Goal: Task Accomplishment & Management: Manage account settings

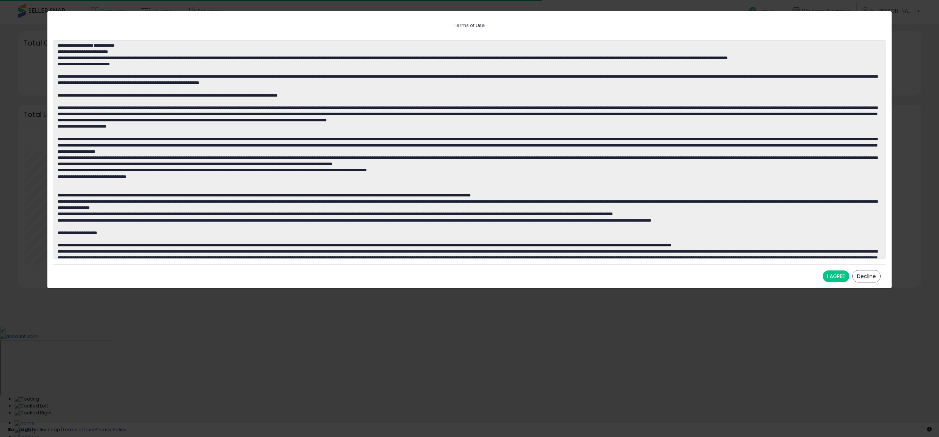
scroll to position [138, 507]
click at [837, 279] on button "I AGREE" at bounding box center [836, 276] width 27 height 12
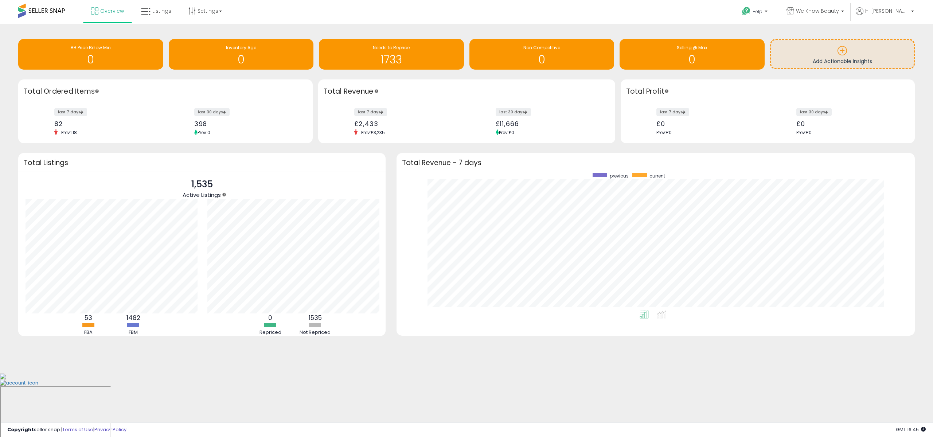
scroll to position [364346, 363980]
click at [116, 13] on span "Overview" at bounding box center [112, 10] width 24 height 7
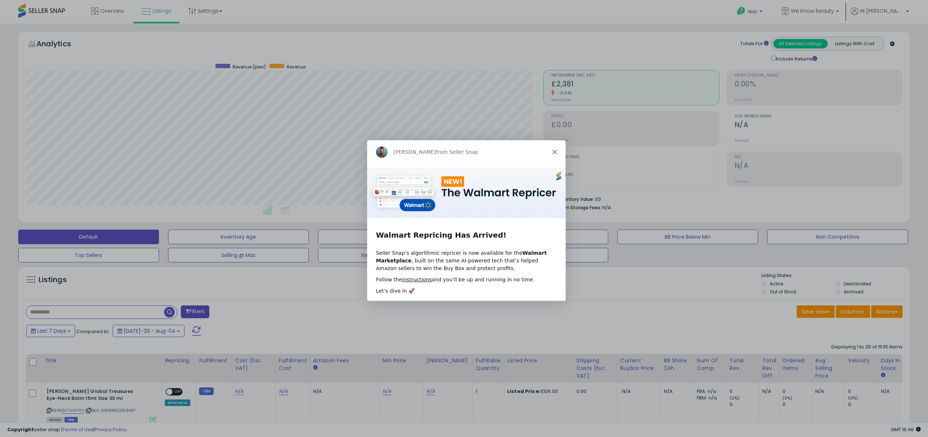
click at [553, 152] on polygon "Close" at bounding box center [553, 151] width 4 height 4
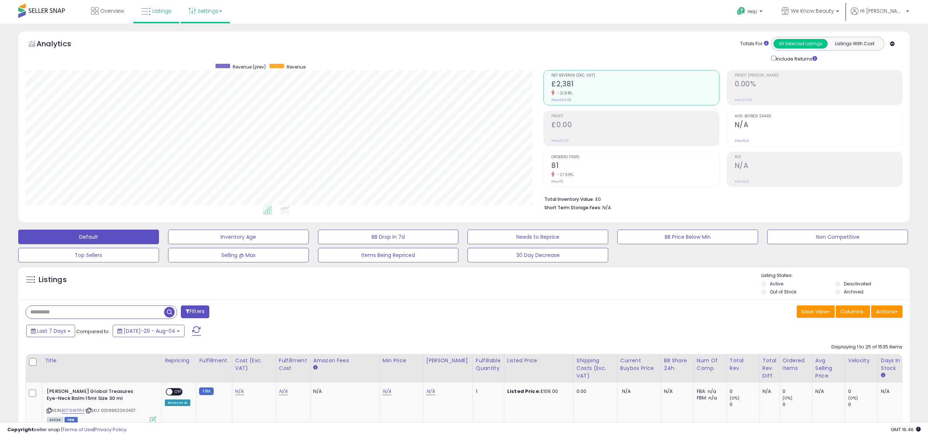
click at [203, 7] on link "Settings" at bounding box center [205, 11] width 44 height 22
click at [198, 38] on link "Store settings" at bounding box center [206, 37] width 33 height 7
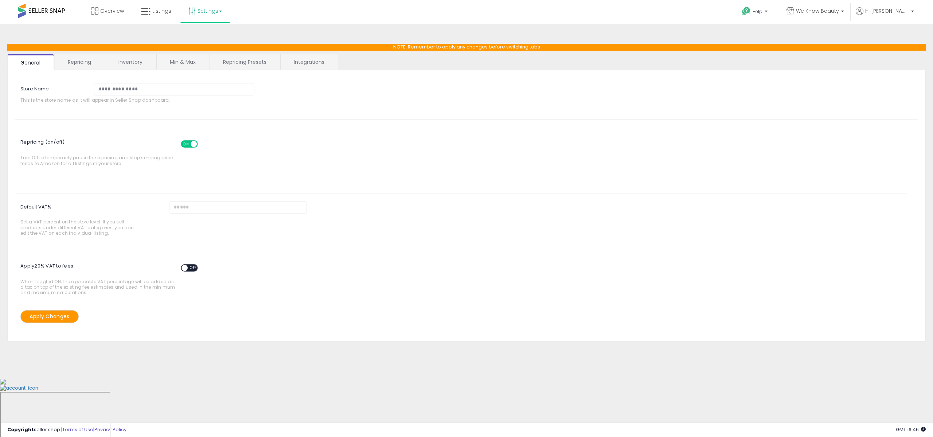
click at [75, 63] on link "Repricing" at bounding box center [80, 61] width 50 height 15
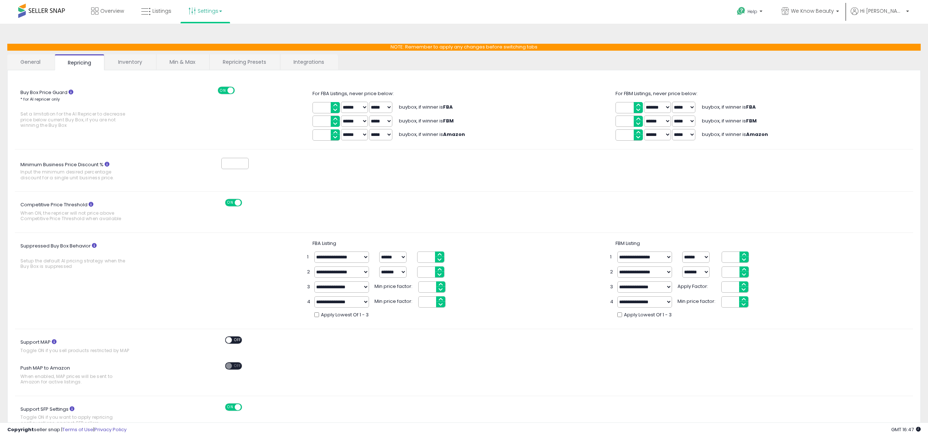
click at [359, 107] on select "****** *******" at bounding box center [354, 107] width 27 height 11
drag, startPoint x: 129, startPoint y: 61, endPoint x: 135, endPoint y: 61, distance: 6.2
click at [129, 61] on link "Inventory" at bounding box center [130, 61] width 50 height 15
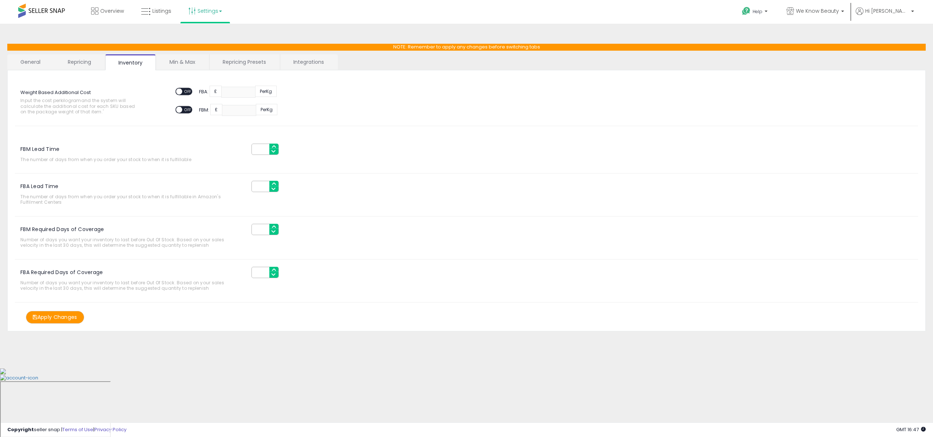
click at [193, 61] on link "Min & Max" at bounding box center [182, 61] width 52 height 15
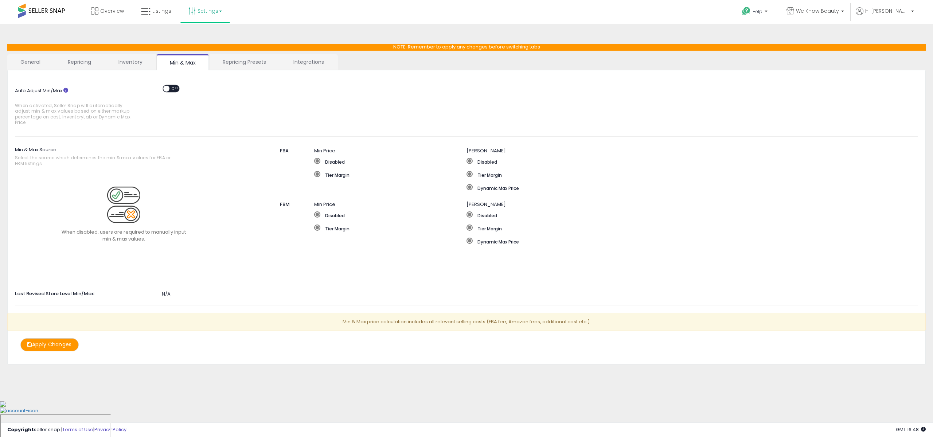
click at [317, 161] on span at bounding box center [317, 161] width 6 height 6
click at [316, 175] on span at bounding box center [317, 174] width 6 height 6
click at [335, 161] on label "Disabled" at bounding box center [390, 161] width 152 height 7
click at [132, 62] on link "Inventory" at bounding box center [130, 61] width 50 height 15
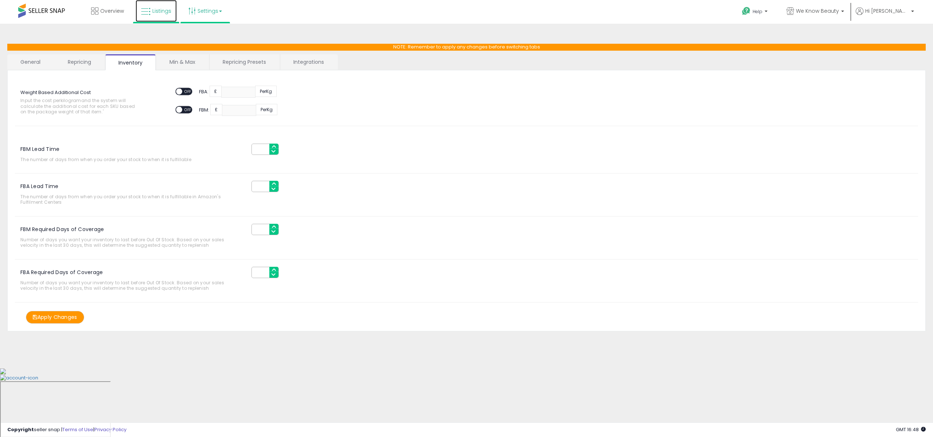
click at [164, 14] on link "Listings" at bounding box center [156, 11] width 41 height 22
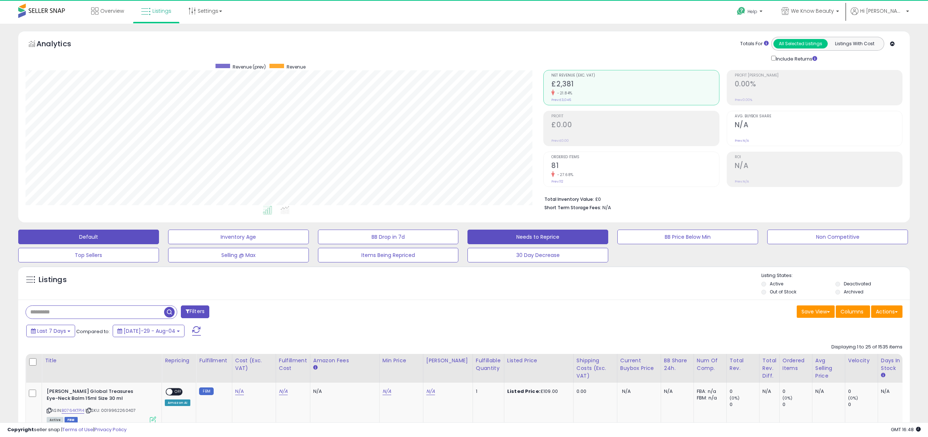
click at [309, 236] on button "Needs to Reprice" at bounding box center [238, 237] width 141 height 15
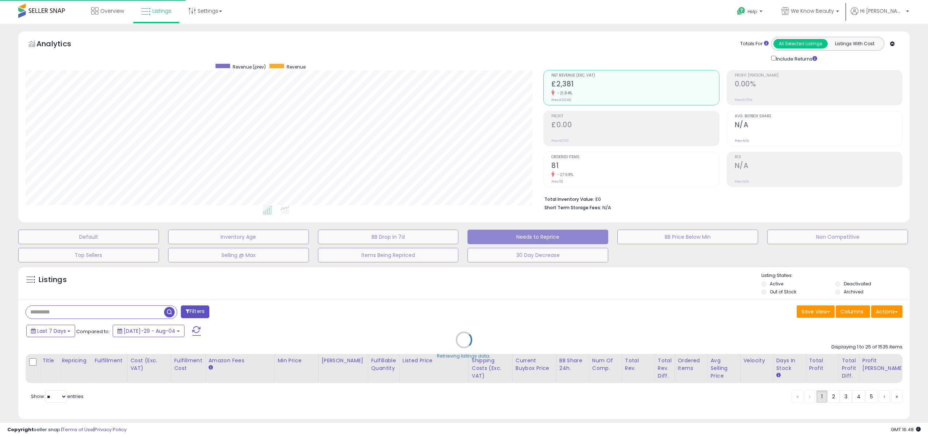
scroll to position [149, 521]
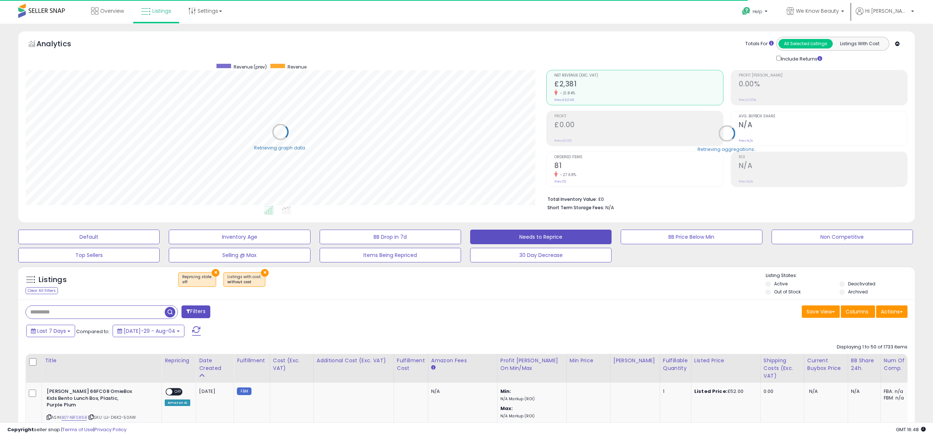
select select "**"
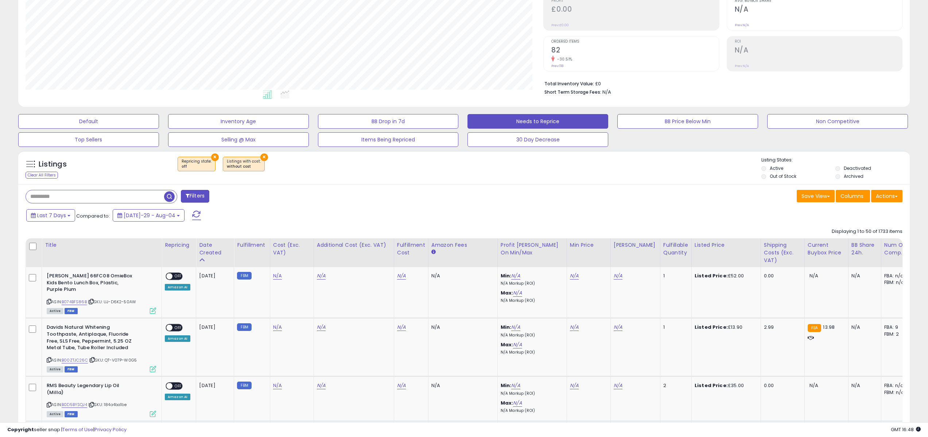
scroll to position [89, 0]
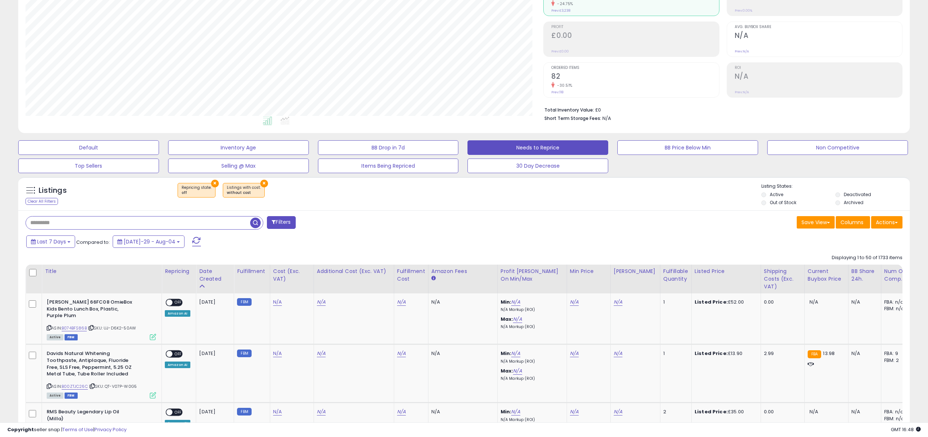
click at [85, 222] on input "text" at bounding box center [138, 223] width 224 height 13
type input "**********"
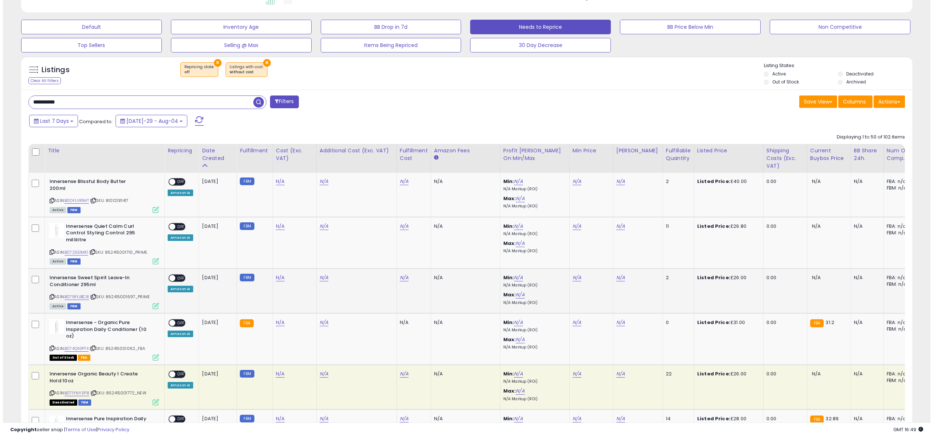
scroll to position [231, 0]
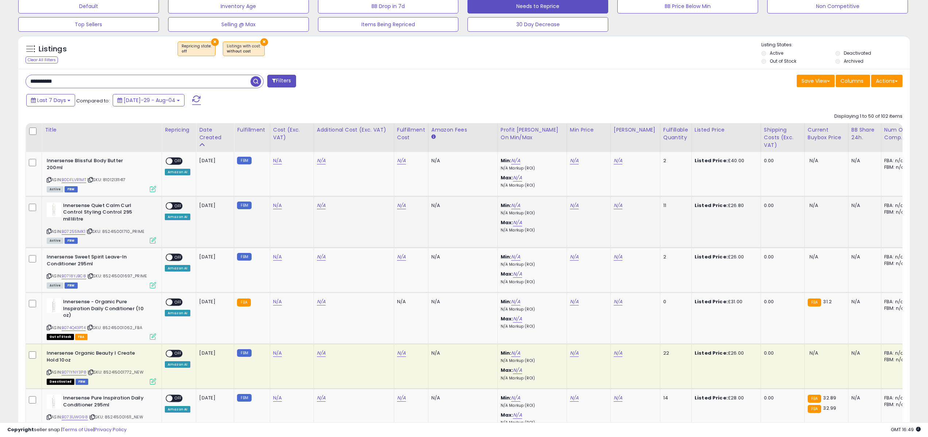
click at [175, 206] on span "OFF" at bounding box center [178, 206] width 12 height 6
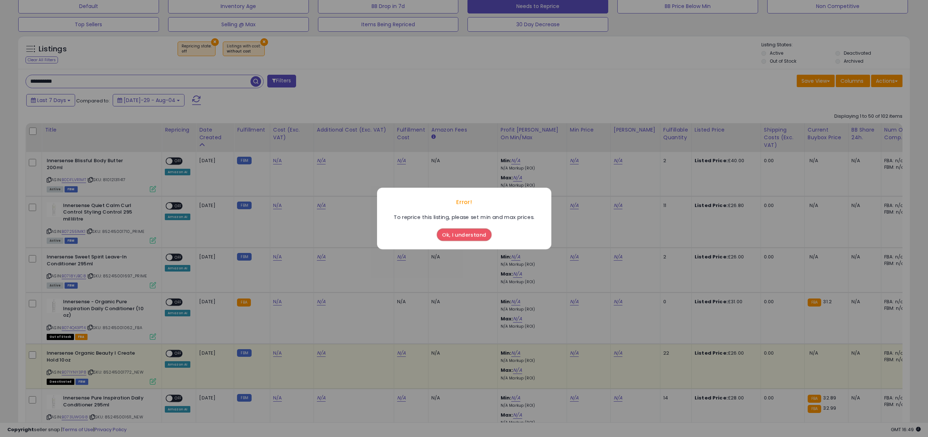
click at [459, 234] on button "Ok, I understand" at bounding box center [464, 235] width 55 height 12
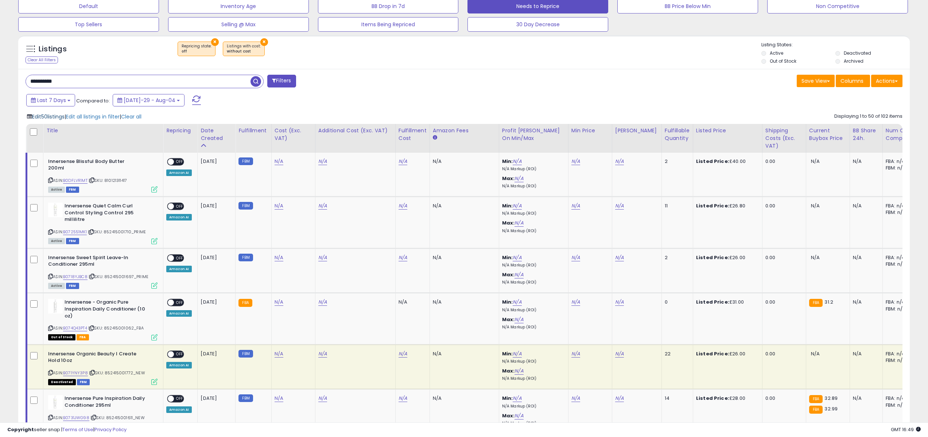
click at [44, 116] on span "Edit 50 listings" at bounding box center [48, 116] width 32 height 7
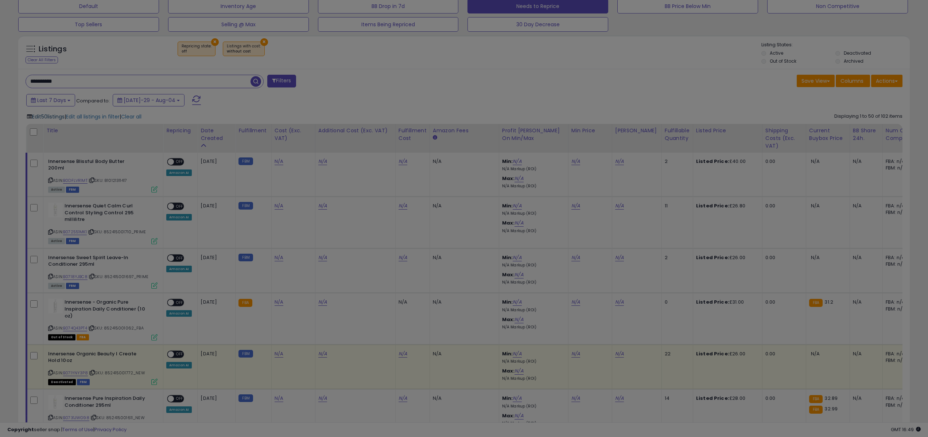
scroll to position [149, 521]
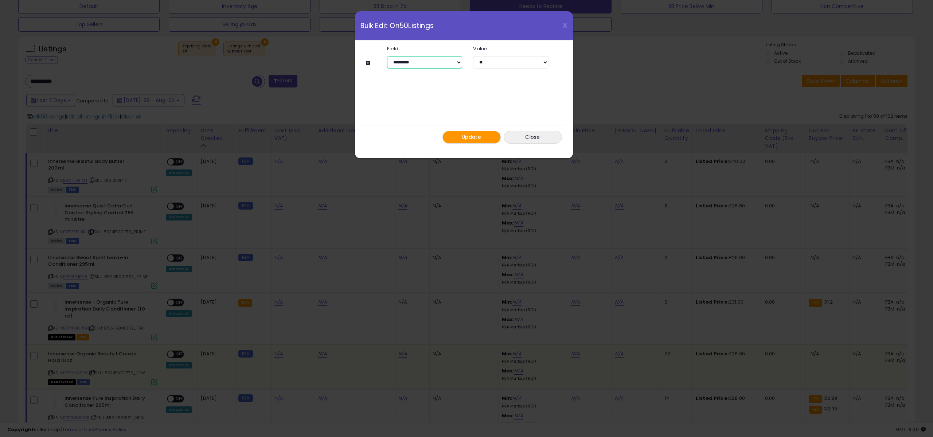
click at [413, 62] on select "**********" at bounding box center [424, 62] width 75 height 12
select select "**********"
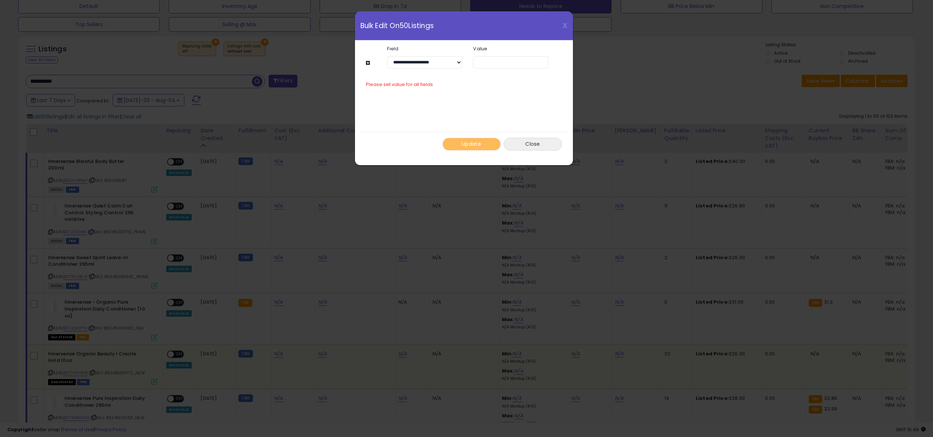
click at [546, 145] on button "Close" at bounding box center [533, 144] width 58 height 13
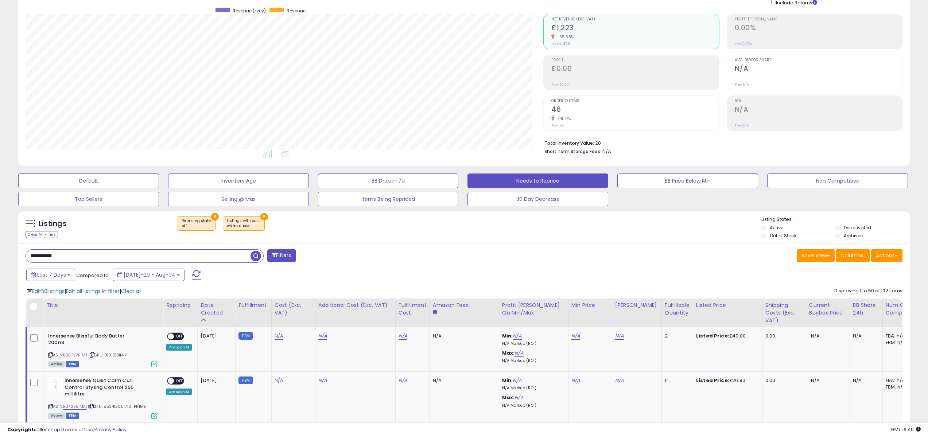
scroll to position [52, 0]
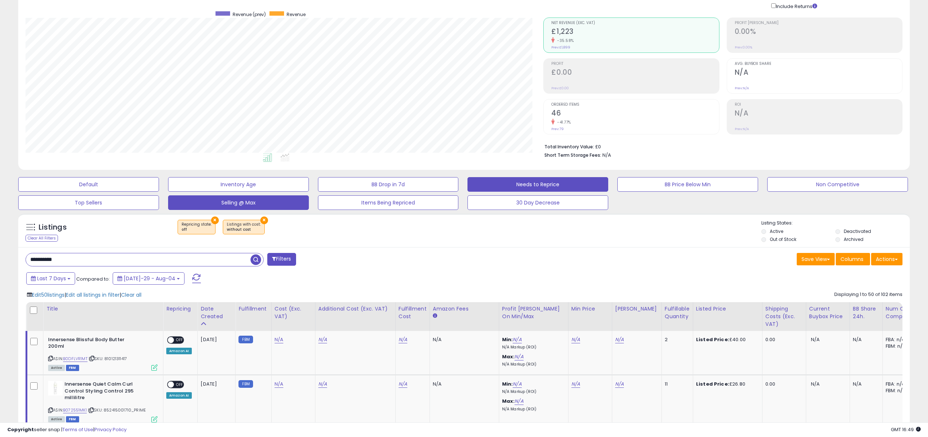
click at [159, 192] on button "Selling @ Max" at bounding box center [88, 184] width 141 height 15
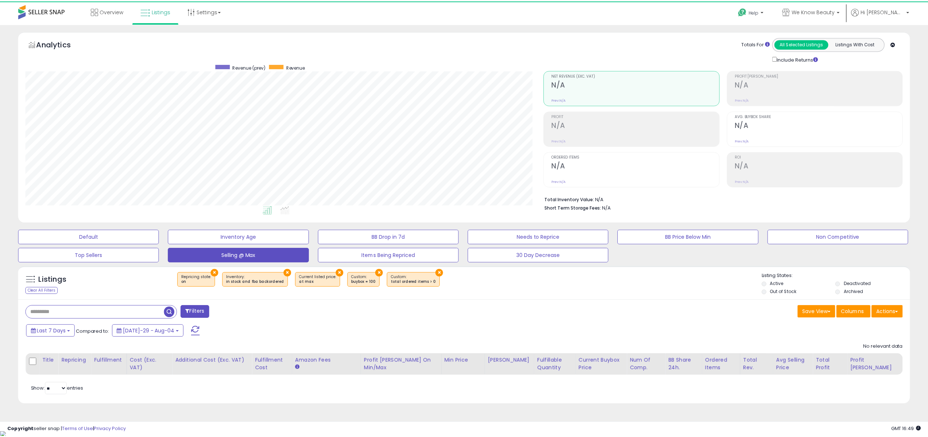
scroll to position [149, 521]
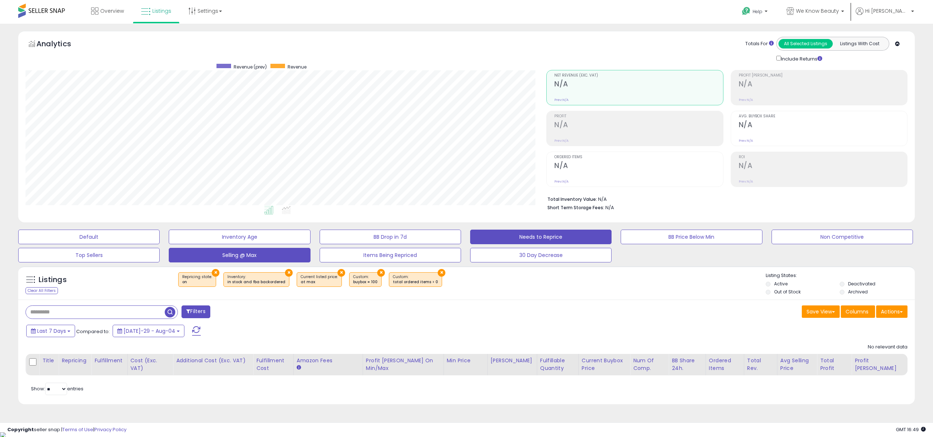
click at [160, 235] on button "Needs to Reprice" at bounding box center [88, 237] width 141 height 15
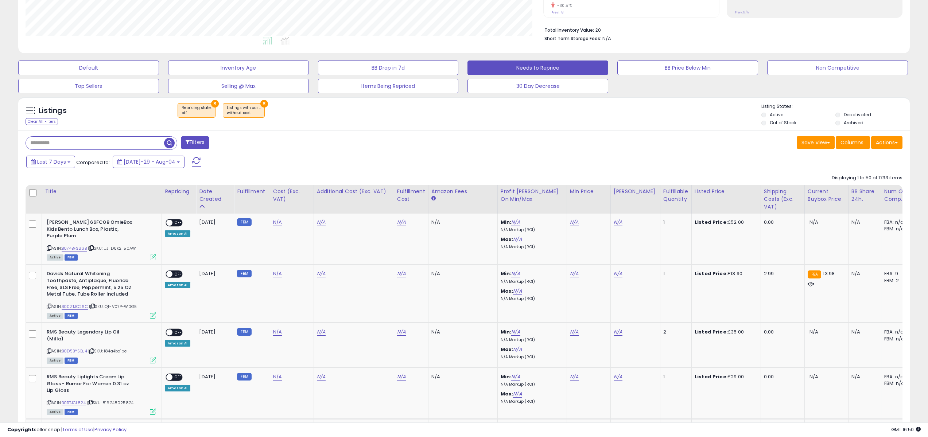
scroll to position [171, 0]
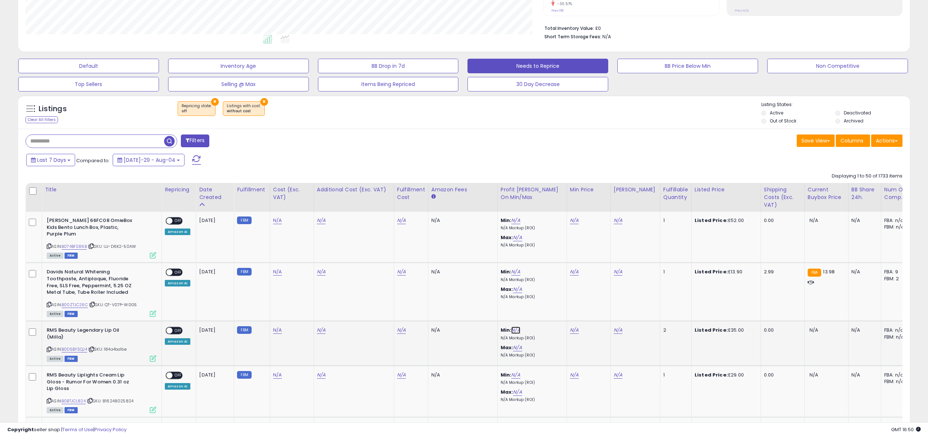
click at [514, 327] on link "N/A" at bounding box center [515, 330] width 9 height 7
click at [554, 307] on icon "button" at bounding box center [552, 305] width 4 height 4
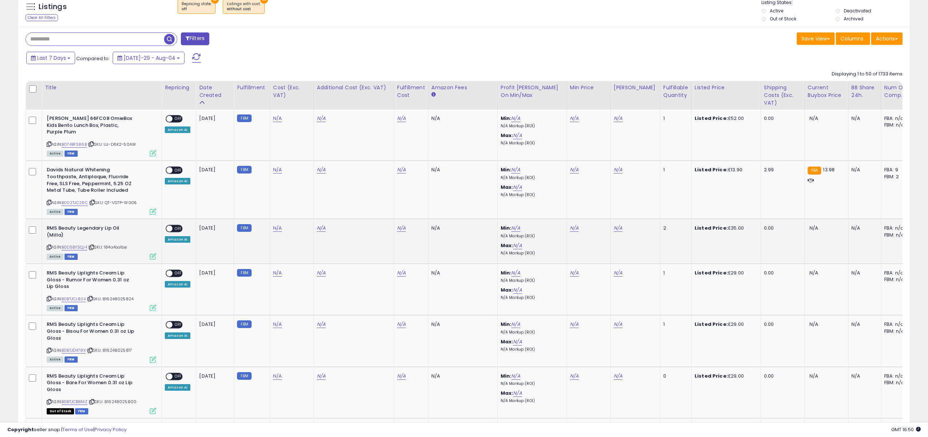
scroll to position [274, 0]
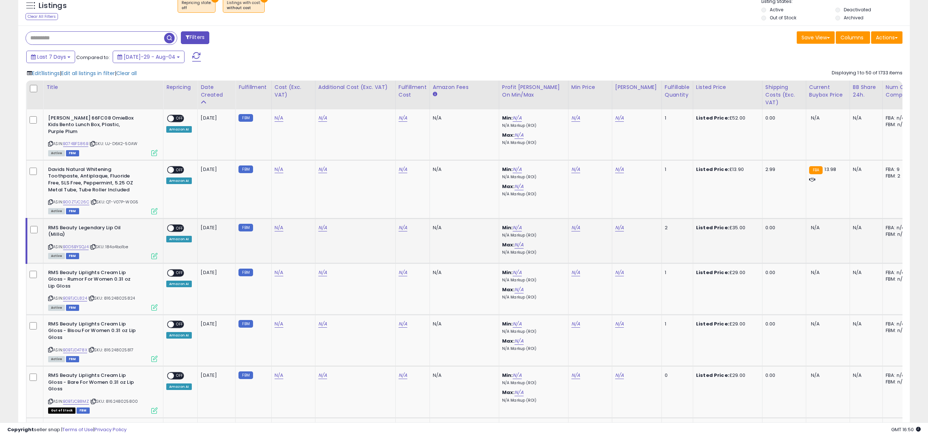
click at [79, 225] on b "RMS Beauty Legendary Lip Oil (Milla)" at bounding box center [92, 232] width 89 height 15
copy b "RMS Beauty Legendary Lip Oil (Milla)"
click at [113, 37] on input "text" at bounding box center [95, 38] width 138 height 13
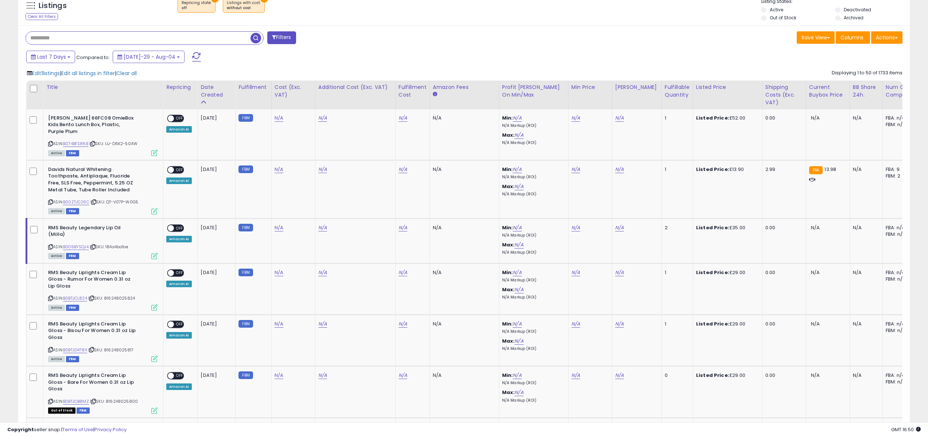
paste input "**********"
type input "**********"
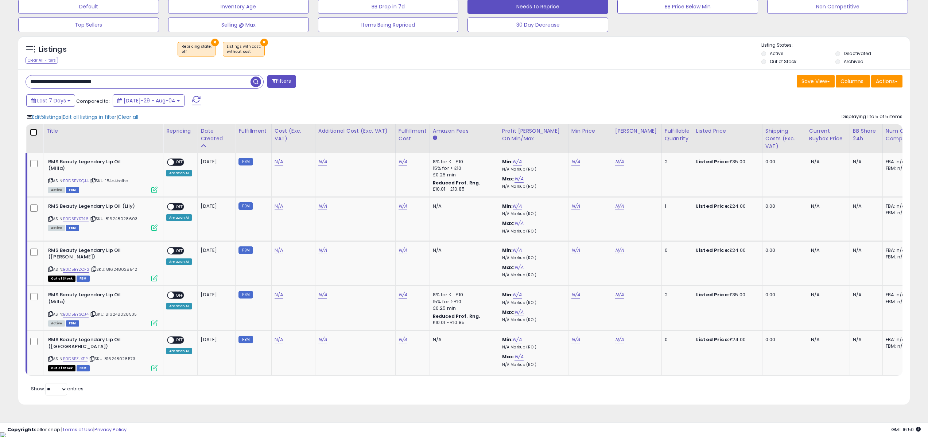
scroll to position [229, 0]
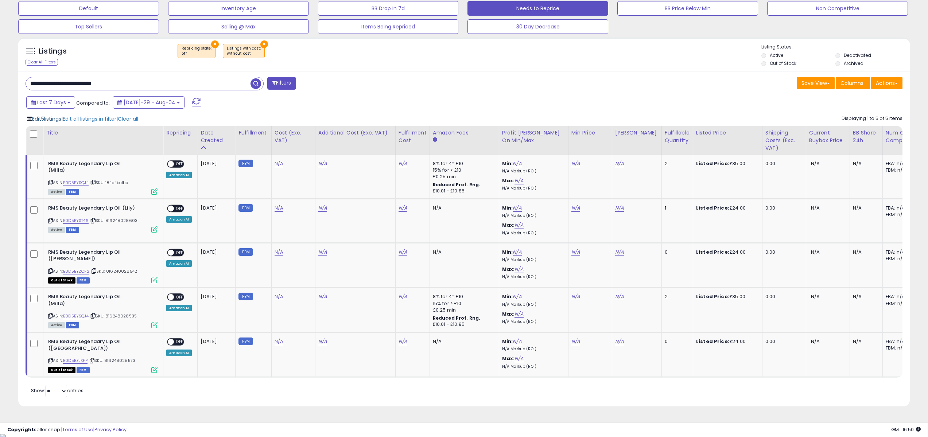
click at [44, 118] on span "Edit 5 listings" at bounding box center [46, 118] width 29 height 7
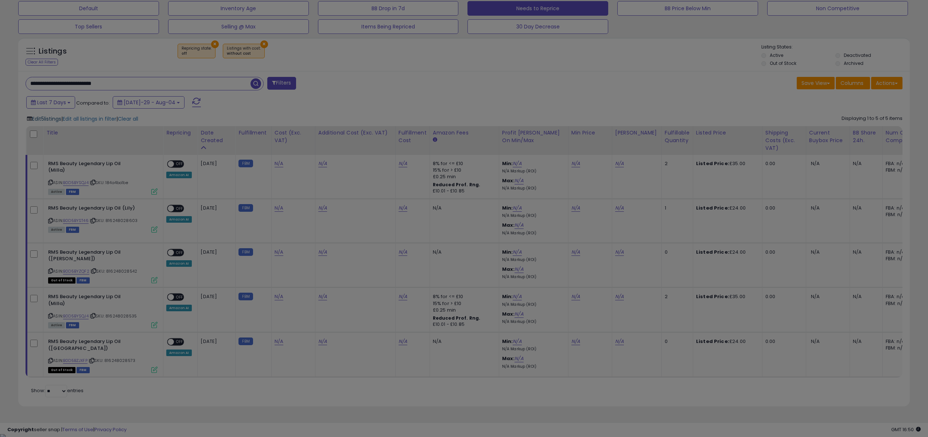
scroll to position [149, 521]
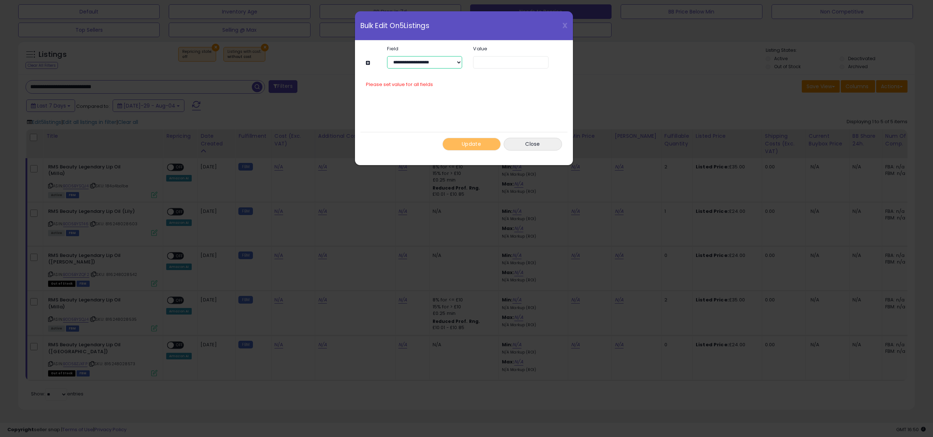
click at [442, 59] on select "**********" at bounding box center [424, 62] width 75 height 12
click at [368, 63] on button at bounding box center [369, 62] width 6 height 5
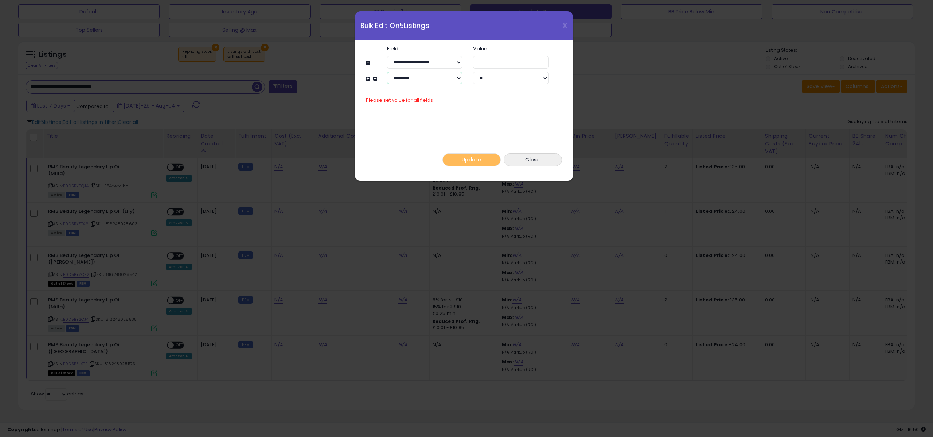
click at [401, 80] on select "**********" at bounding box center [424, 78] width 75 height 12
select select "**********"
click at [546, 160] on button "Close" at bounding box center [533, 159] width 58 height 13
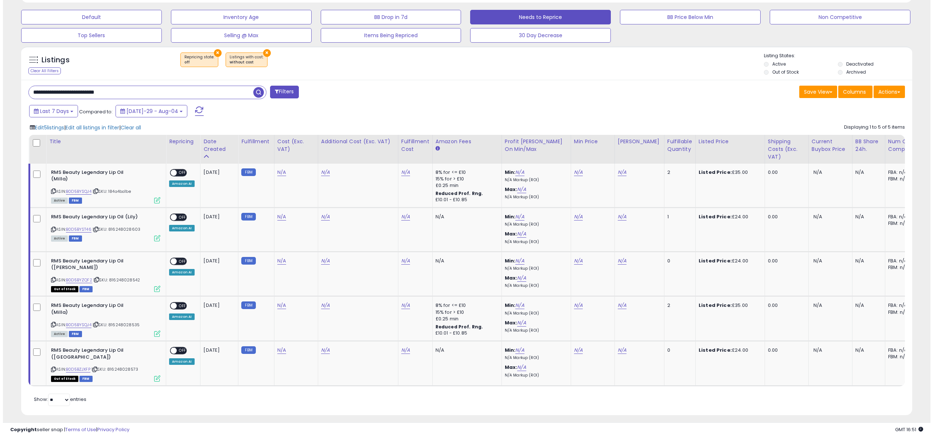
scroll to position [225, 0]
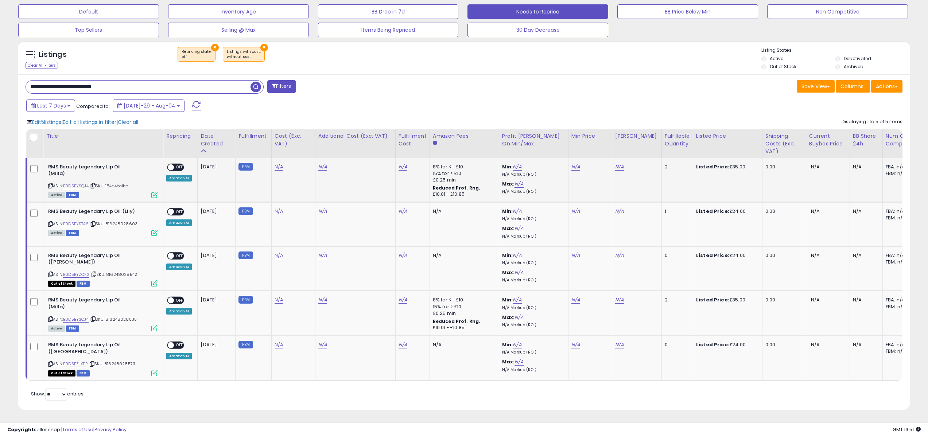
click at [176, 166] on span "OFF" at bounding box center [180, 167] width 12 height 6
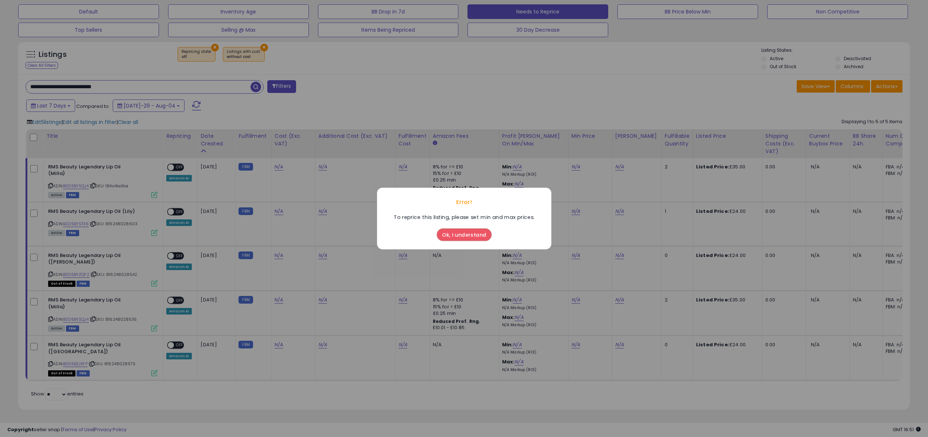
click at [471, 234] on button "Ok, I understand" at bounding box center [464, 235] width 55 height 12
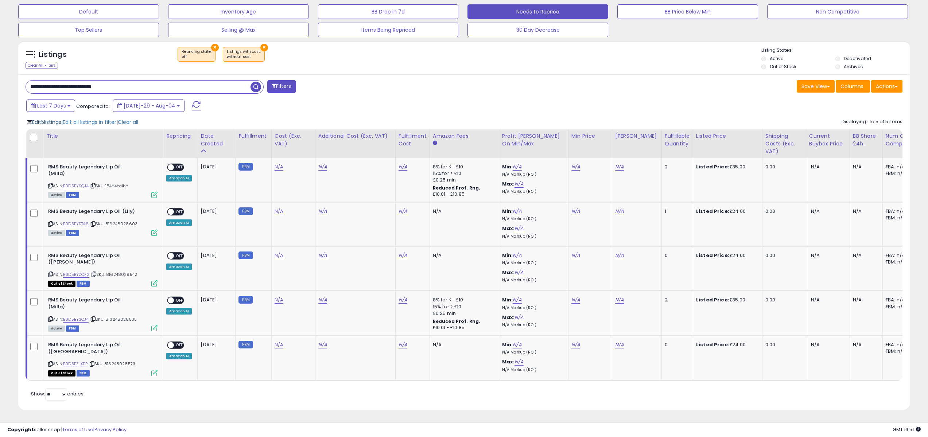
click at [48, 122] on span "Edit 5 listings" at bounding box center [46, 121] width 29 height 7
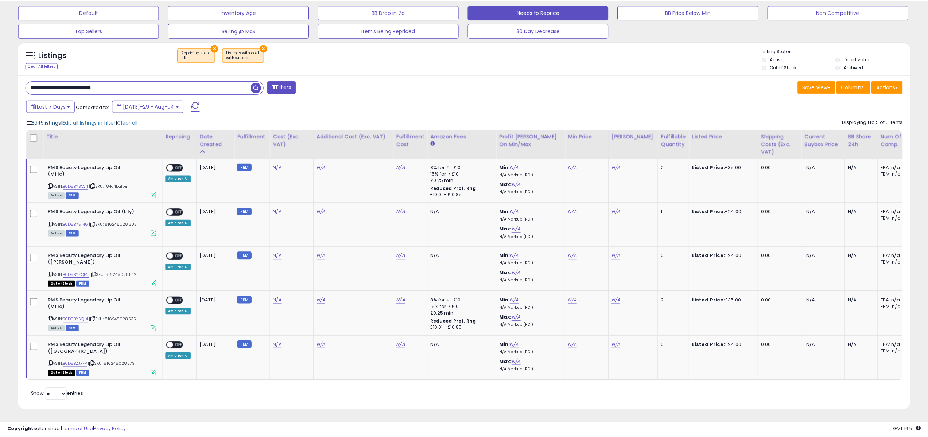
scroll to position [149, 521]
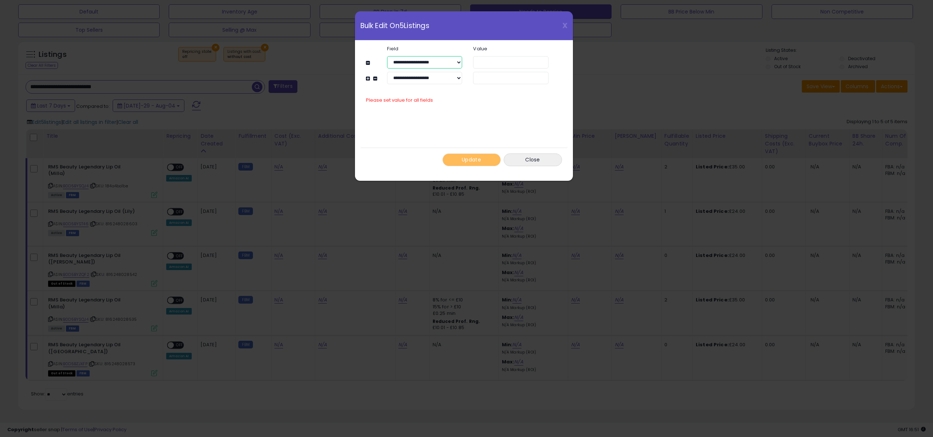
click at [453, 61] on select "**********" at bounding box center [424, 62] width 75 height 12
select select "**********"
select select
click at [504, 63] on select "****** *******" at bounding box center [510, 62] width 75 height 12
click at [526, 158] on button "Close" at bounding box center [533, 159] width 58 height 13
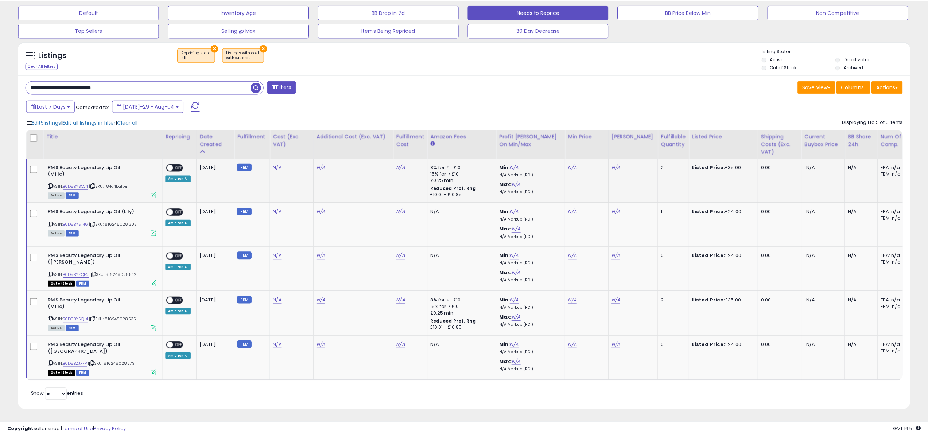
scroll to position [364335, 363966]
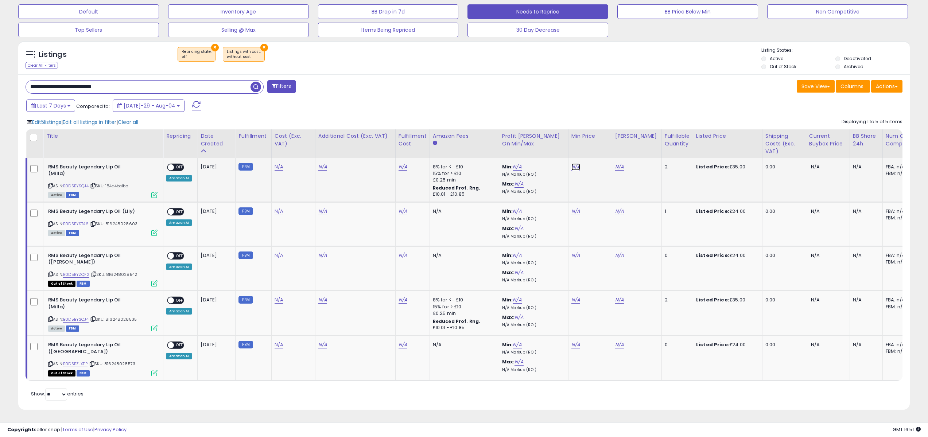
click at [574, 166] on link "N/A" at bounding box center [575, 166] width 9 height 7
type input "****"
click at [581, 151] on input "****" at bounding box center [555, 149] width 65 height 12
click at [613, 147] on icon "button" at bounding box center [611, 148] width 4 height 4
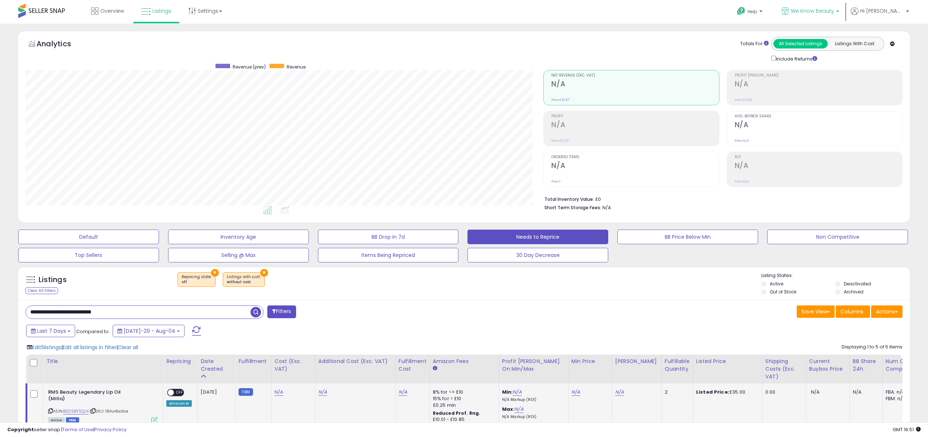
click at [829, 15] on p "We Know Beauty" at bounding box center [810, 11] width 58 height 9
click at [201, 11] on link "Settings" at bounding box center [205, 11] width 44 height 22
click at [200, 35] on link "Store settings" at bounding box center [206, 37] width 33 height 7
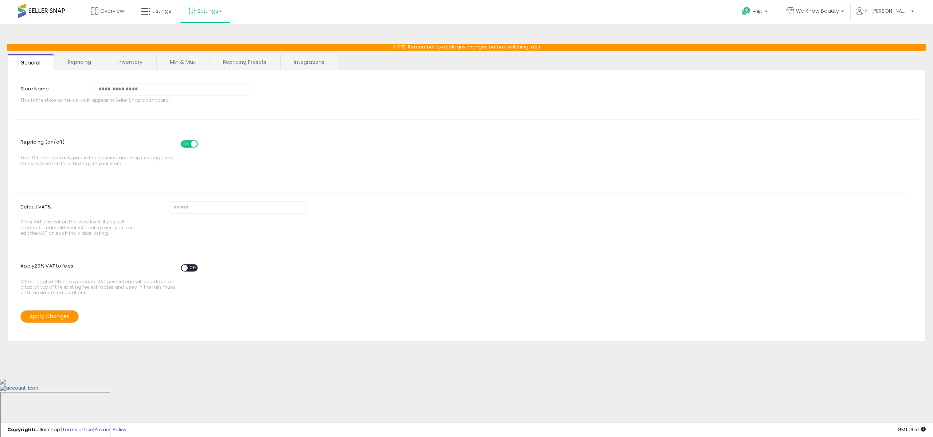
click at [182, 63] on link "Min & Max" at bounding box center [183, 61] width 52 height 15
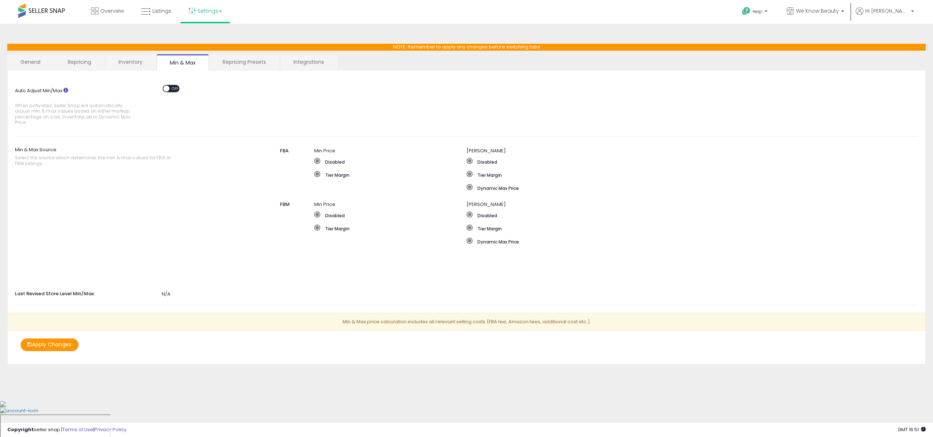
click at [19, 175] on div "Min & Max Source Select the source which determines the min & max values for FB…" at bounding box center [466, 207] width 914 height 126
drag, startPoint x: 284, startPoint y: 205, endPoint x: 284, endPoint y: 197, distance: 7.7
click at [284, 205] on span "FBM" at bounding box center [285, 204] width 10 height 7
drag, startPoint x: 284, startPoint y: 147, endPoint x: 323, endPoint y: 161, distance: 41.5
click at [291, 150] on div "Min & Max Source Select the source which determines the min & max values for FB…" at bounding box center [466, 207] width 914 height 126
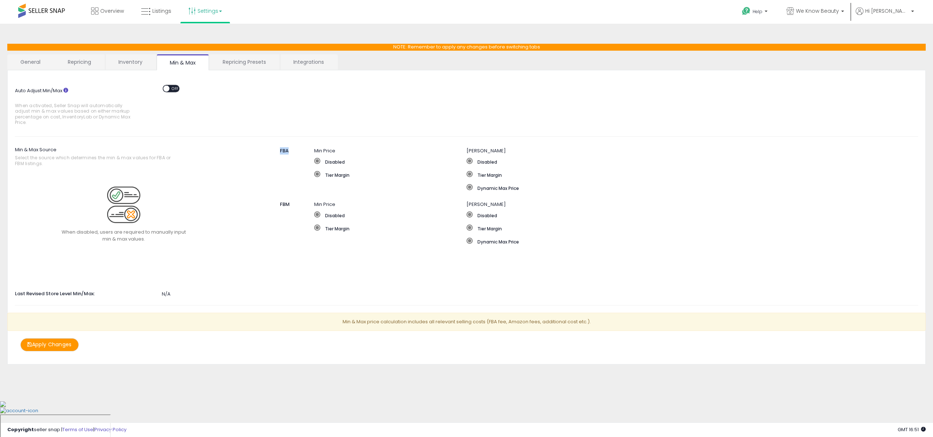
click at [328, 165] on div "Disabled Tier Margin" at bounding box center [390, 171] width 152 height 26
click at [284, 151] on span "FBA" at bounding box center [284, 150] width 9 height 7
click at [285, 207] on span "FBM" at bounding box center [285, 204] width 10 height 7
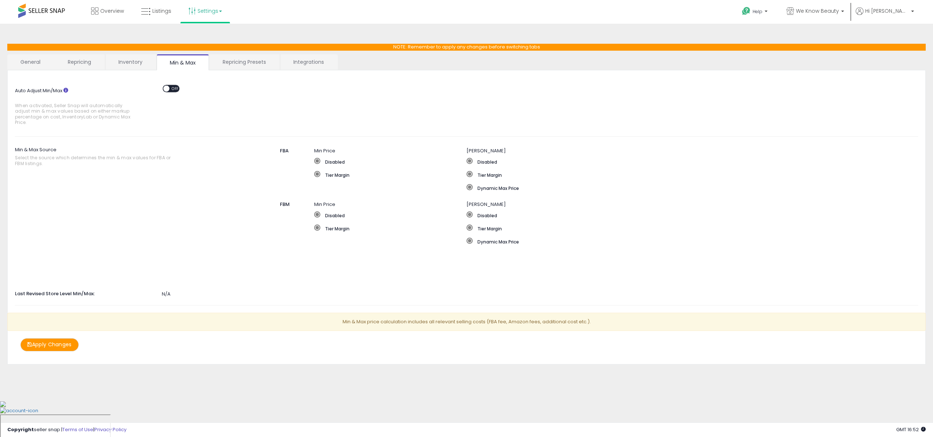
drag, startPoint x: 317, startPoint y: 204, endPoint x: 316, endPoint y: 208, distance: 4.4
click at [317, 204] on span "Min Price" at bounding box center [324, 204] width 21 height 7
drag, startPoint x: 317, startPoint y: 214, endPoint x: 316, endPoint y: 219, distance: 5.1
click at [317, 214] on span at bounding box center [317, 214] width 6 height 6
click at [316, 228] on span at bounding box center [317, 228] width 6 height 6
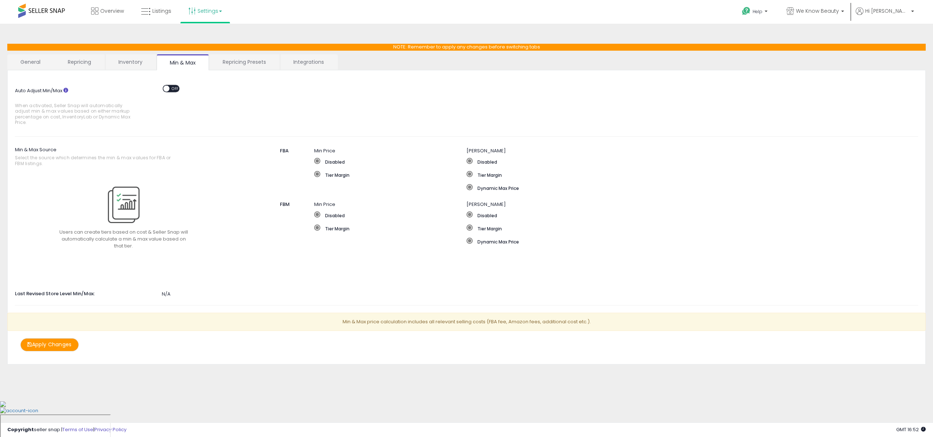
click at [336, 229] on label "Tier Margin" at bounding box center [390, 228] width 152 height 7
drag, startPoint x: 336, startPoint y: 216, endPoint x: 472, endPoint y: 211, distance: 136.4
click at [343, 216] on label "Disabled" at bounding box center [390, 214] width 152 height 7
click at [479, 225] on label "Disabled" at bounding box center [619, 228] width 305 height 7
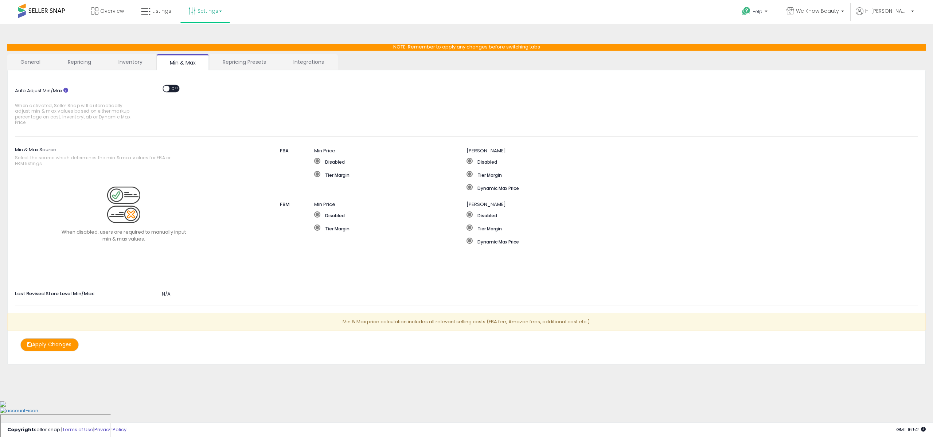
click at [479, 225] on label "Disabled" at bounding box center [619, 228] width 305 height 7
drag, startPoint x: 70, startPoint y: 294, endPoint x: 129, endPoint y: 294, distance: 58.7
click at [79, 295] on label "Last Revised Store Level Min/Max:" at bounding box center [85, 292] width 152 height 9
drag, startPoint x: 161, startPoint y: 294, endPoint x: 169, endPoint y: 294, distance: 8.0
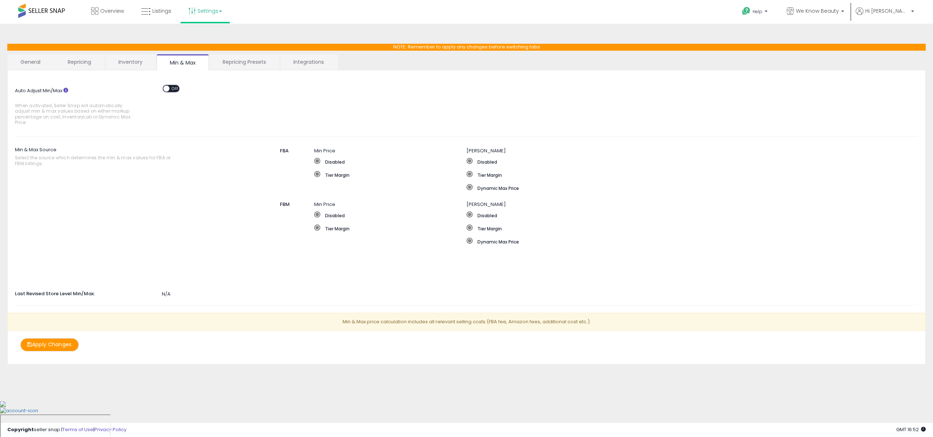
click at [163, 294] on div "Last Revised Store Level Min/Max: N/A" at bounding box center [466, 293] width 914 height 10
click at [171, 294] on div "N/A" at bounding box center [466, 294] width 914 height 7
click at [169, 89] on span "OFF" at bounding box center [175, 88] width 12 height 6
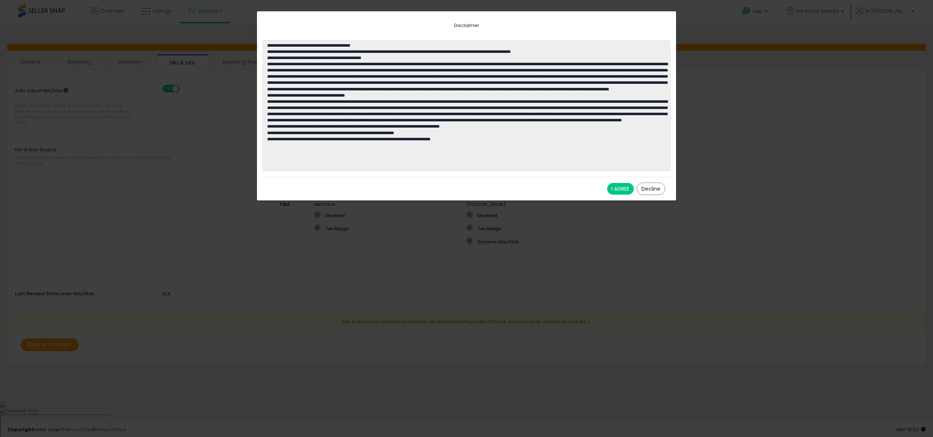
click at [615, 188] on button "I AGREE" at bounding box center [620, 189] width 27 height 12
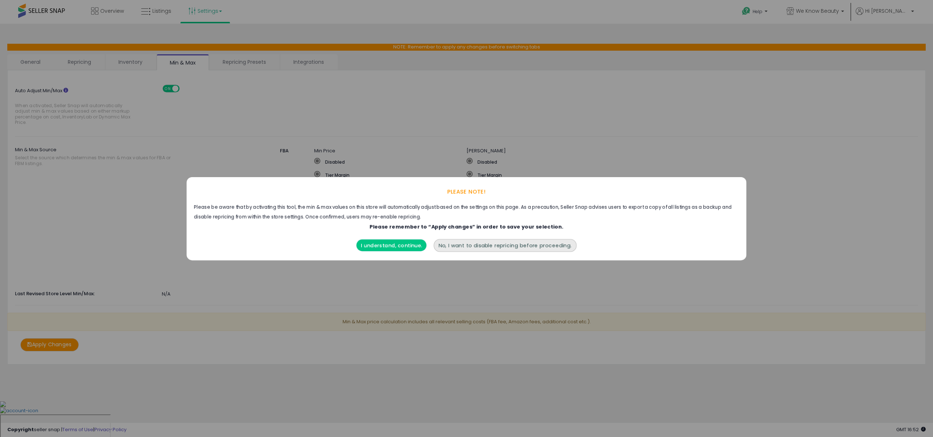
click at [380, 245] on button "I understand, continue." at bounding box center [391, 245] width 70 height 12
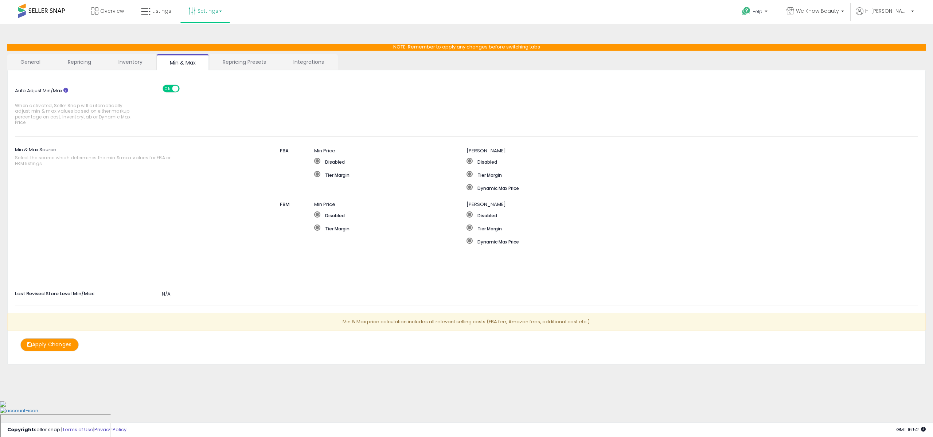
click at [170, 89] on span "ON" at bounding box center [167, 88] width 9 height 6
click at [255, 64] on link "Repricing Presets" at bounding box center [245, 61] width 70 height 15
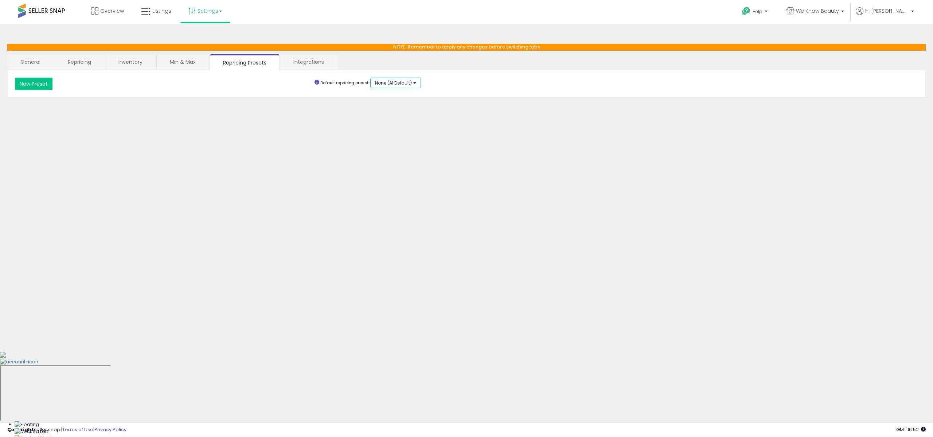
click at [406, 82] on span "None (AI Default)" at bounding box center [393, 83] width 37 height 6
click at [308, 66] on link "Integrations" at bounding box center [308, 61] width 57 height 15
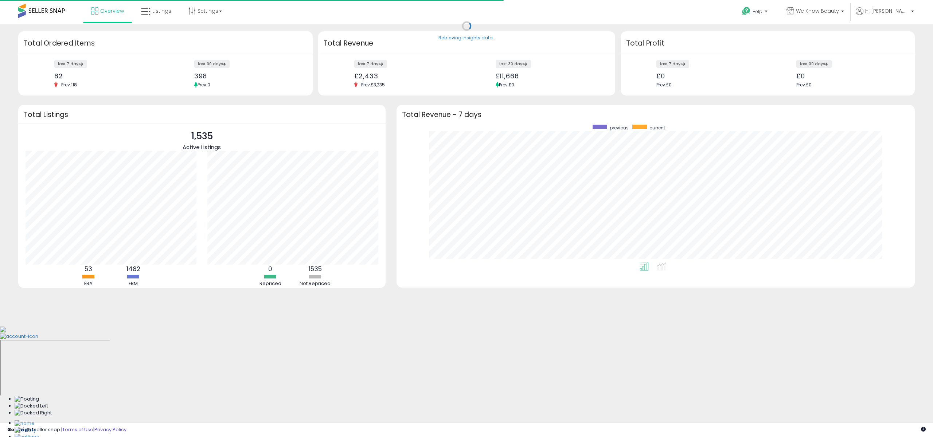
scroll to position [138, 504]
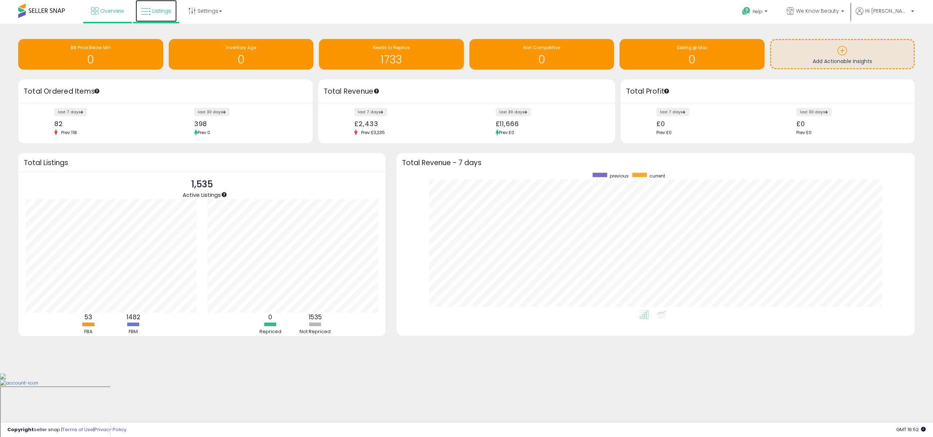
click at [159, 11] on span "Listings" at bounding box center [161, 10] width 19 height 7
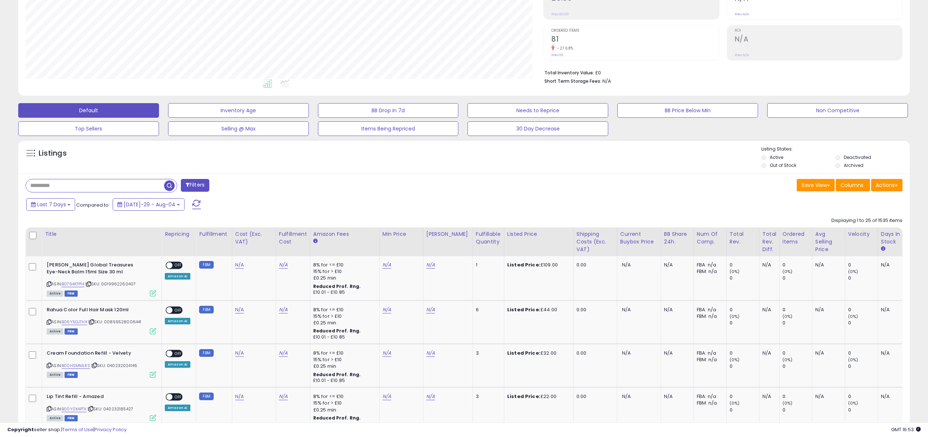
scroll to position [145, 0]
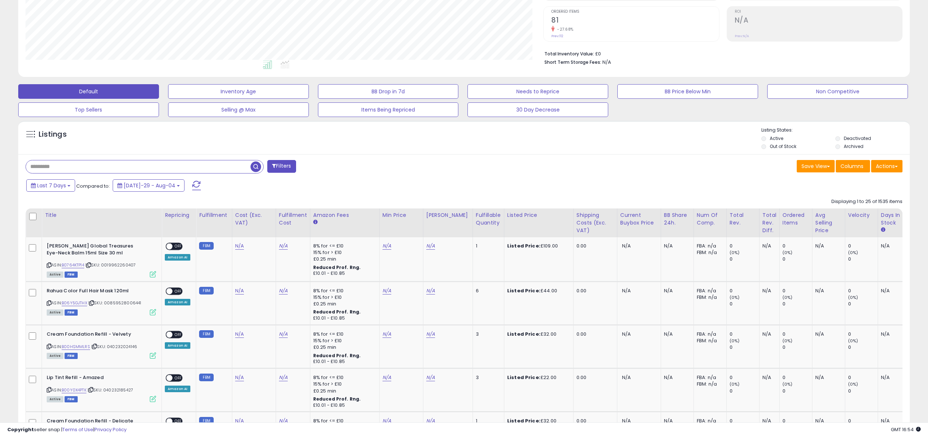
click at [66, 168] on input "text" at bounding box center [138, 166] width 225 height 13
type input "**********"
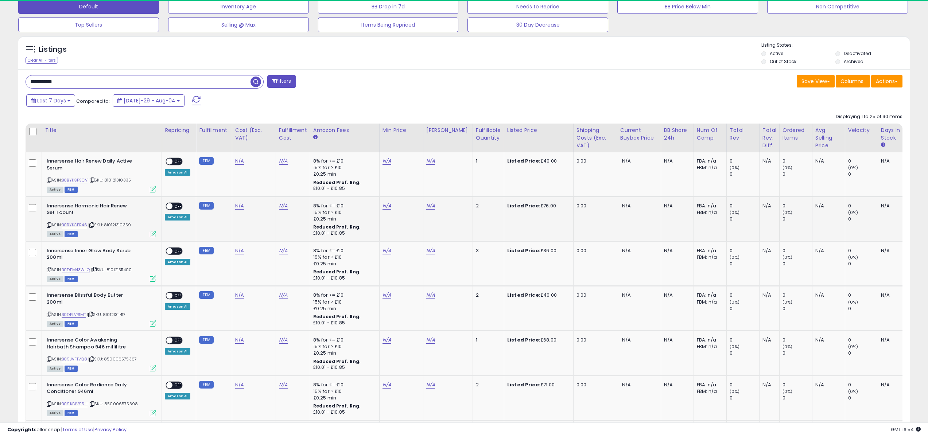
scroll to position [149, 518]
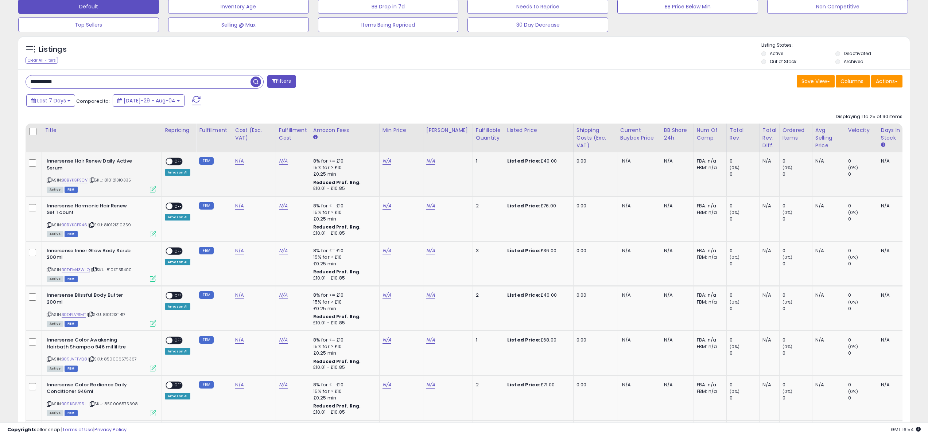
drag, startPoint x: 534, startPoint y: 162, endPoint x: 551, endPoint y: 162, distance: 17.1
click at [551, 162] on div "Listed Price: £40.00" at bounding box center [537, 161] width 61 height 7
copy div "40.00"
click at [384, 162] on link "N/A" at bounding box center [386, 160] width 9 height 7
type input "*****"
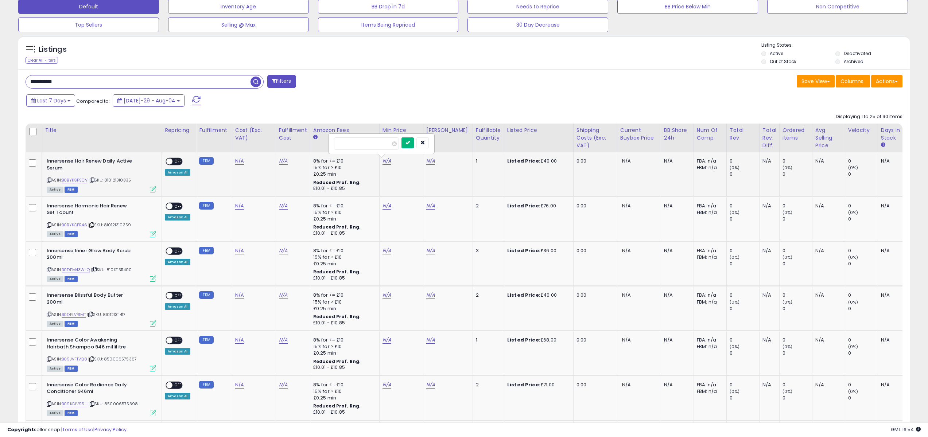
click at [410, 143] on icon "submit" at bounding box center [407, 142] width 4 height 4
click at [430, 160] on link "N/A" at bounding box center [430, 160] width 9 height 7
type input "**"
click button "submit" at bounding box center [451, 142] width 12 height 11
click at [383, 129] on div "Min Price" at bounding box center [401, 130] width 38 height 8
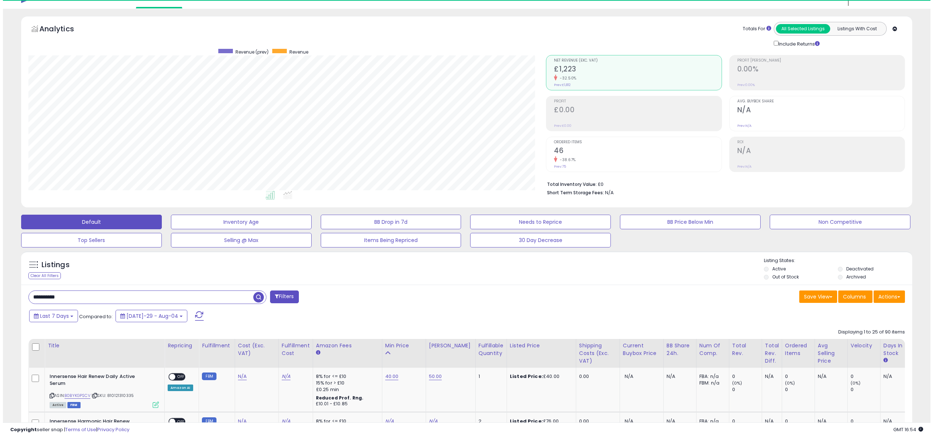
scroll to position [230, 0]
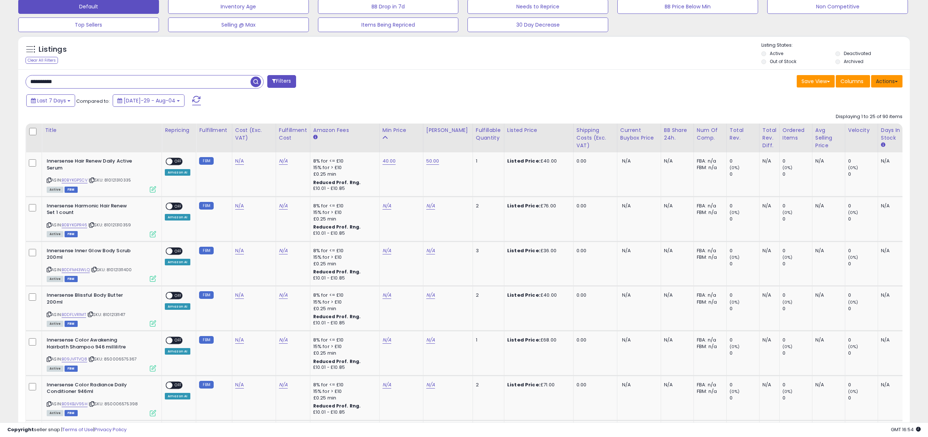
click at [885, 83] on button "Actions" at bounding box center [886, 81] width 31 height 12
click at [850, 95] on link "Import" at bounding box center [857, 96] width 80 height 11
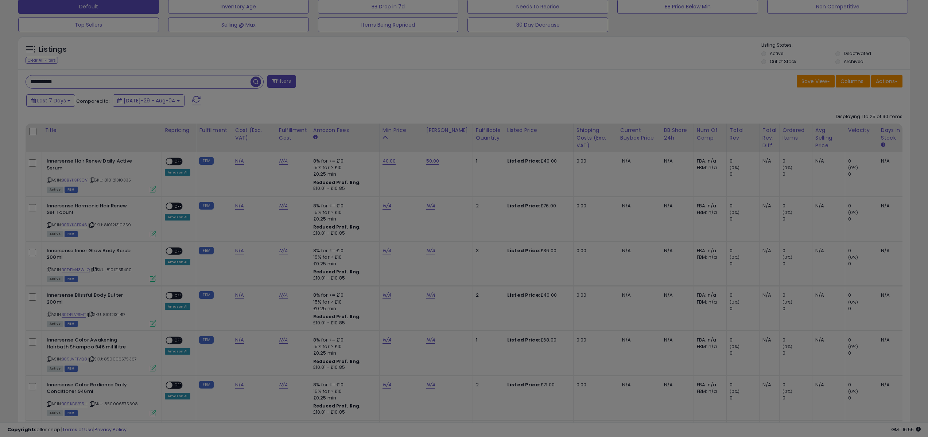
scroll to position [149, 521]
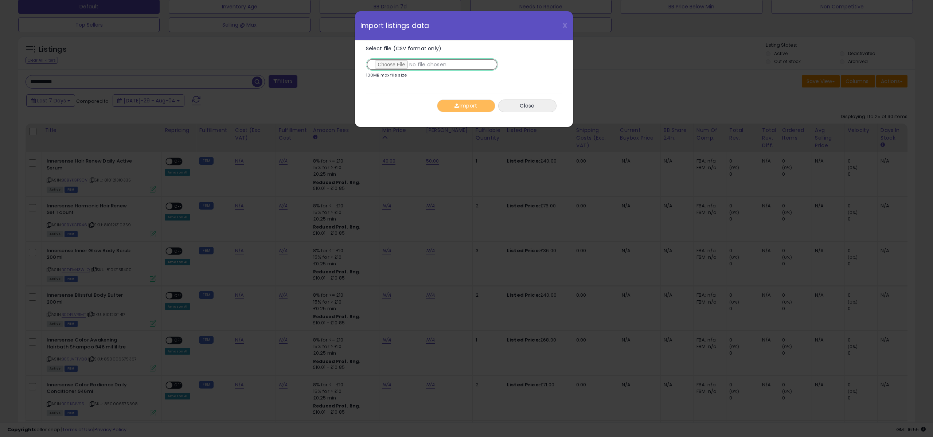
click at [403, 63] on input "Select file (CSV format only)" at bounding box center [432, 64] width 132 height 12
click at [385, 75] on p "100MB max file size" at bounding box center [386, 75] width 41 height 4
click at [561, 106] on div "Import Close" at bounding box center [464, 106] width 196 height 24
click at [529, 107] on button "Close" at bounding box center [527, 106] width 58 height 13
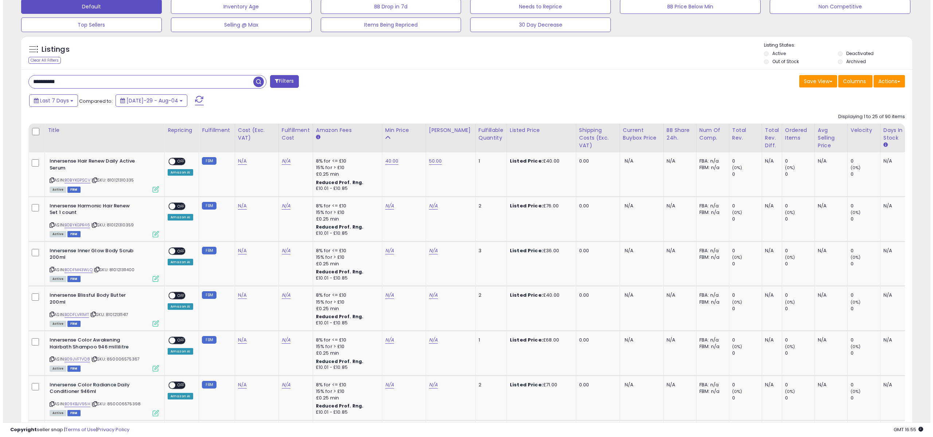
scroll to position [364335, 363966]
click at [888, 79] on button "Actions" at bounding box center [886, 81] width 31 height 12
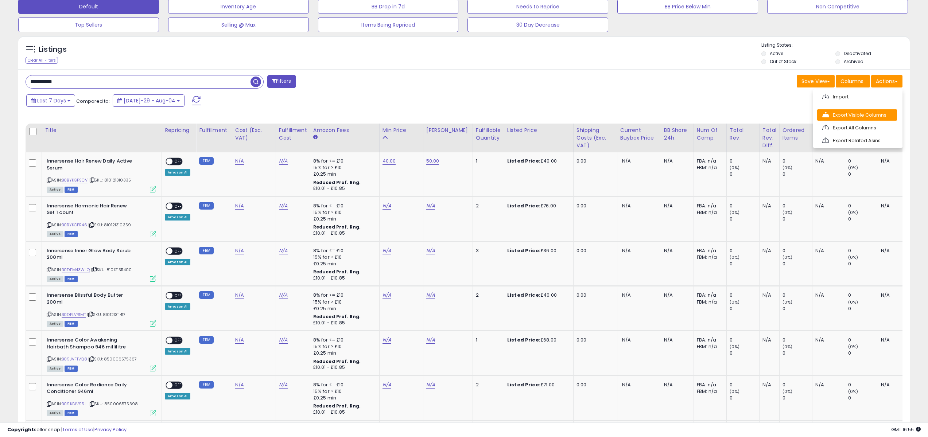
click at [843, 114] on link "Export Visible Columns" at bounding box center [857, 114] width 80 height 11
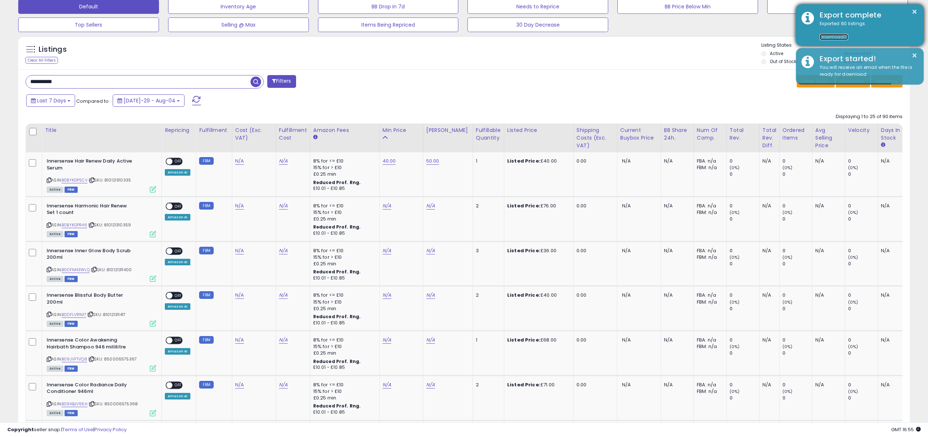
click at [832, 38] on link "Download" at bounding box center [833, 37] width 28 height 6
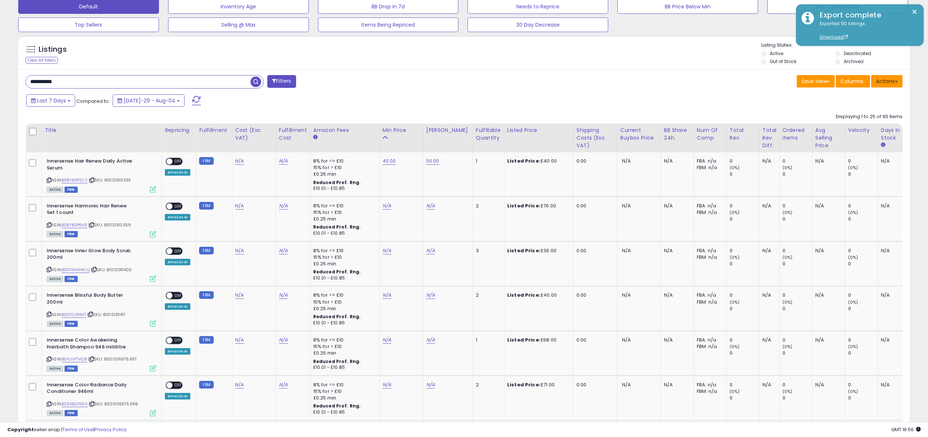
click at [882, 81] on button "Actions" at bounding box center [886, 81] width 31 height 12
click at [861, 93] on link "Import" at bounding box center [857, 96] width 80 height 11
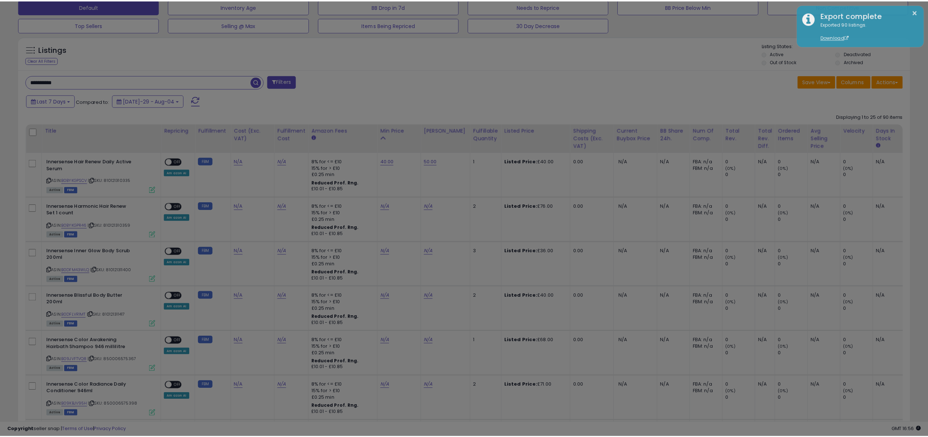
scroll to position [149, 521]
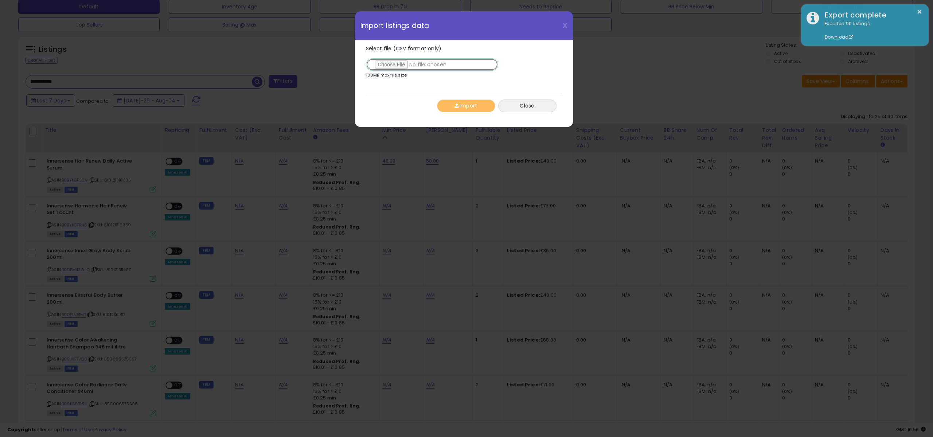
click at [390, 62] on input "Select file (CSV format only)" at bounding box center [432, 64] width 132 height 12
click at [476, 106] on button "Import" at bounding box center [466, 106] width 58 height 13
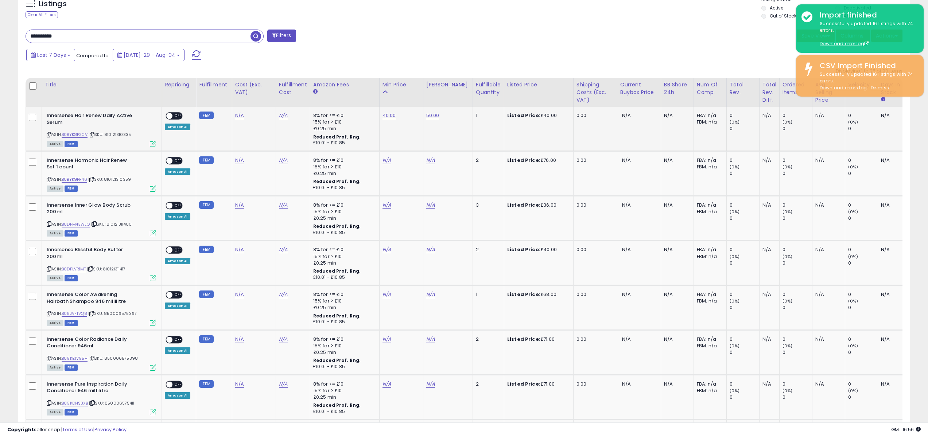
scroll to position [278, 0]
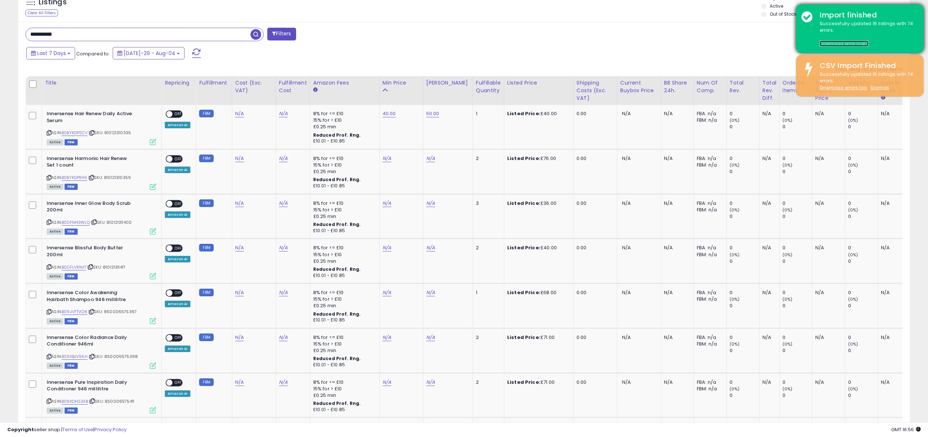
click at [842, 43] on link "Download error log" at bounding box center [843, 43] width 49 height 6
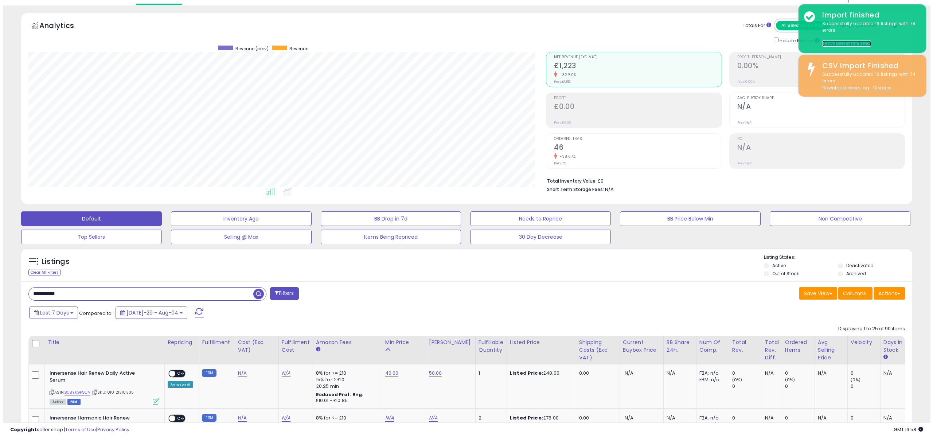
scroll to position [11, 0]
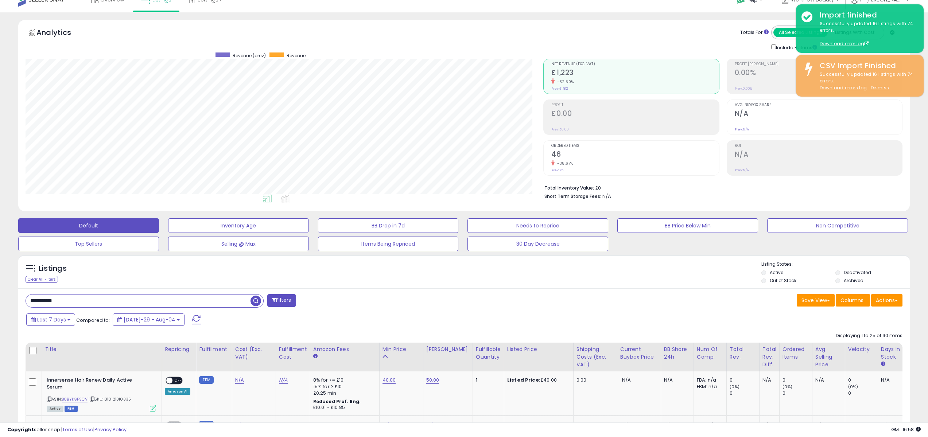
drag, startPoint x: 854, startPoint y: 311, endPoint x: 850, endPoint y: 307, distance: 6.4
click at [888, 300] on button "Actions" at bounding box center [886, 300] width 31 height 12
click at [842, 315] on link "Import" at bounding box center [857, 315] width 80 height 11
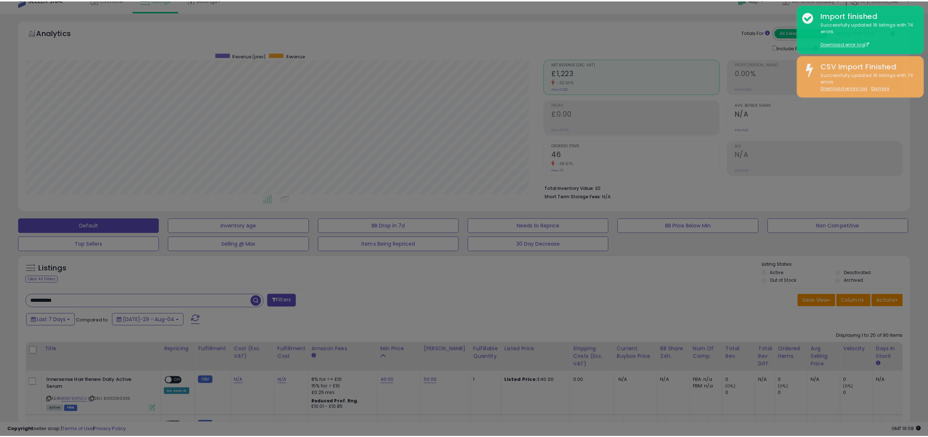
scroll to position [149, 521]
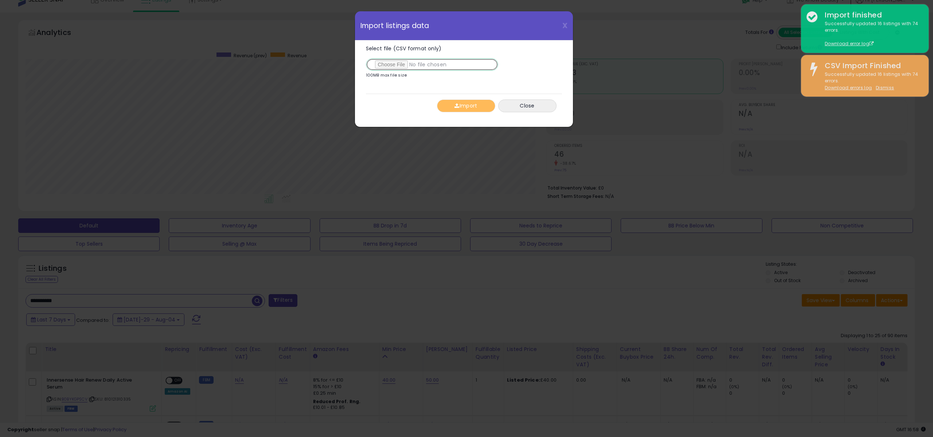
click at [388, 64] on input "Select file (CSV format only)" at bounding box center [432, 64] width 132 height 12
type input "**********"
drag, startPoint x: 451, startPoint y: 106, endPoint x: 484, endPoint y: 111, distance: 33.3
click at [451, 106] on button "Import" at bounding box center [466, 106] width 58 height 13
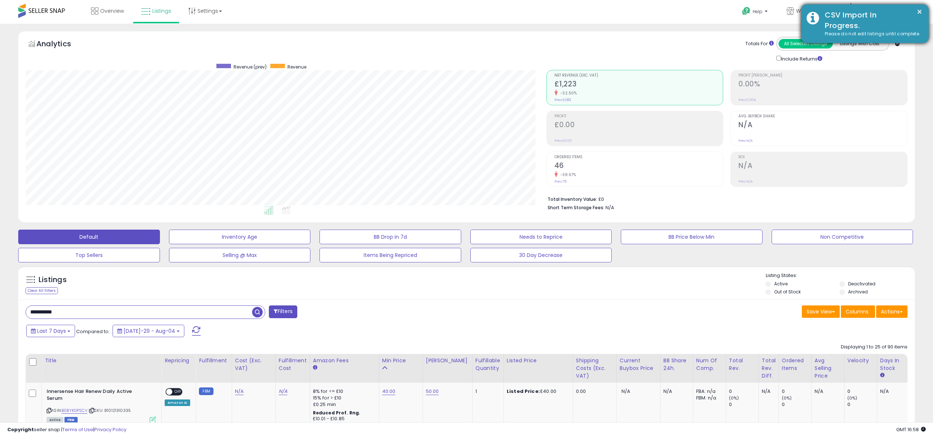
click at [835, 20] on div "CSV Import In Progress." at bounding box center [872, 20] width 104 height 21
click at [859, 32] on div "Please do not edit listings until complete." at bounding box center [872, 34] width 104 height 7
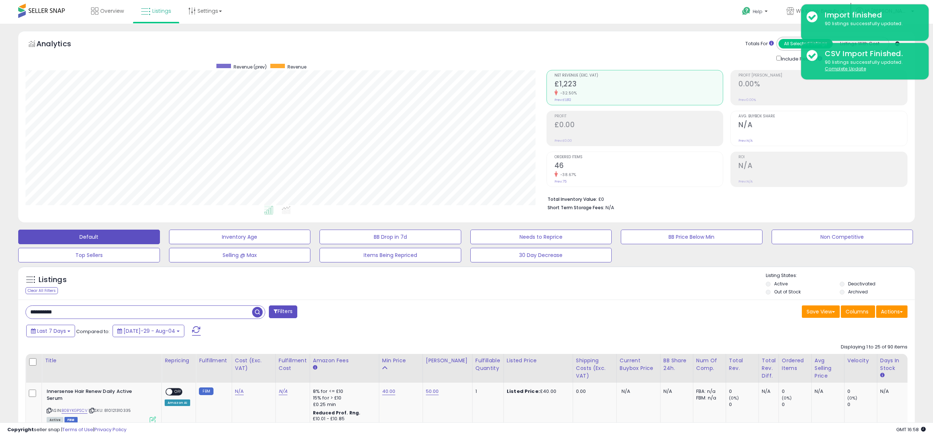
click at [572, 315] on div "Save View Save As New View Update Current View Columns Actions Import Export Vi…" at bounding box center [690, 312] width 447 height 14
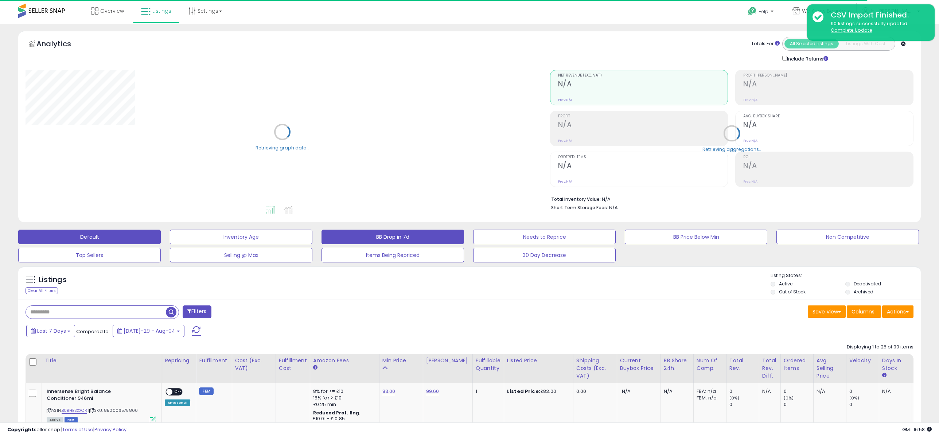
type input "**********"
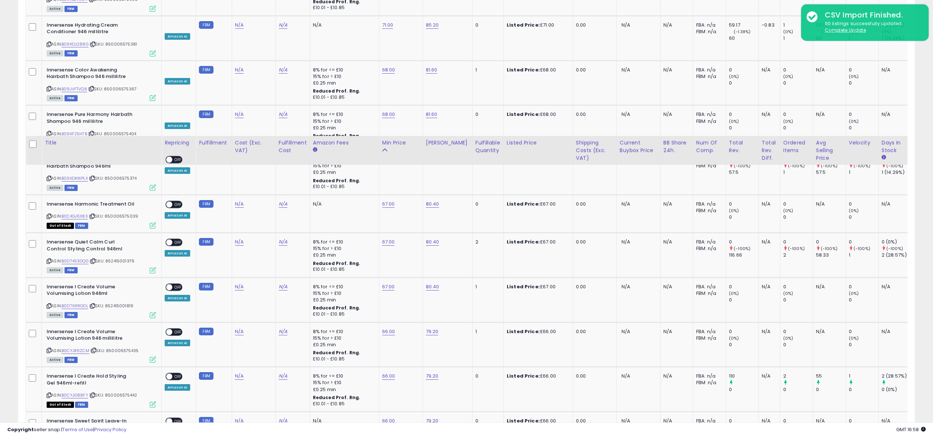
scroll to position [1127, 0]
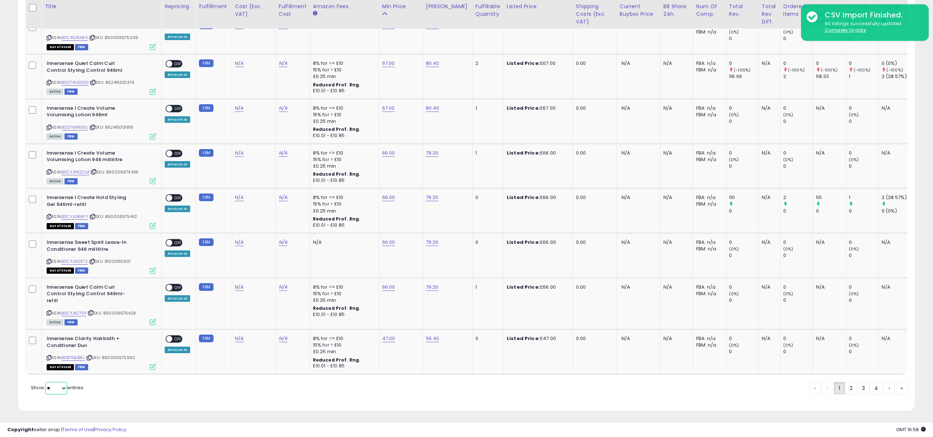
click at [55, 385] on select "** **" at bounding box center [56, 388] width 22 height 12
select select "**"
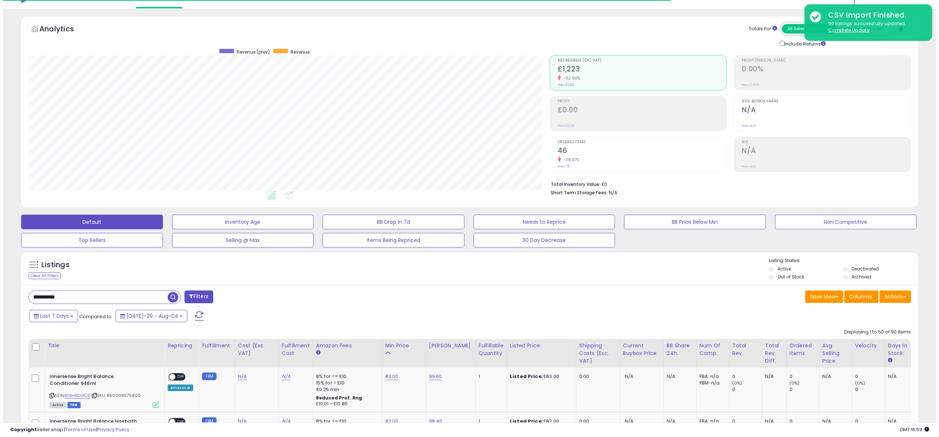
scroll to position [364335, 363963]
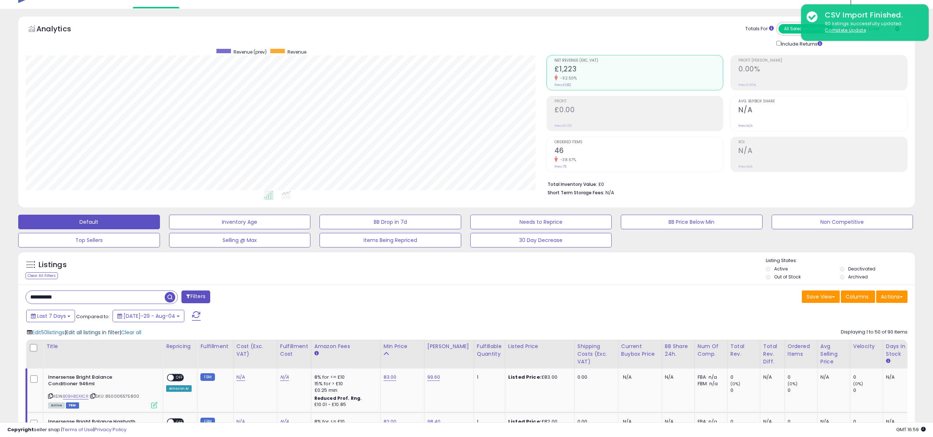
click at [81, 333] on span "Edit all listings in filter" at bounding box center [93, 332] width 54 height 7
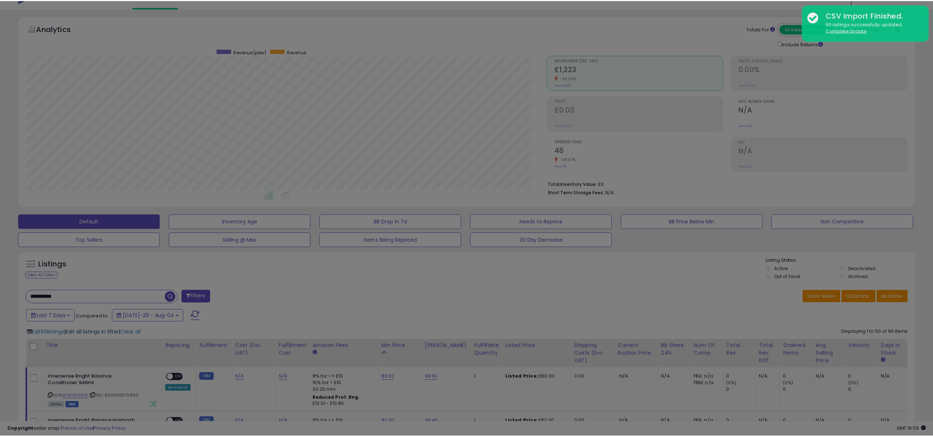
scroll to position [149, 524]
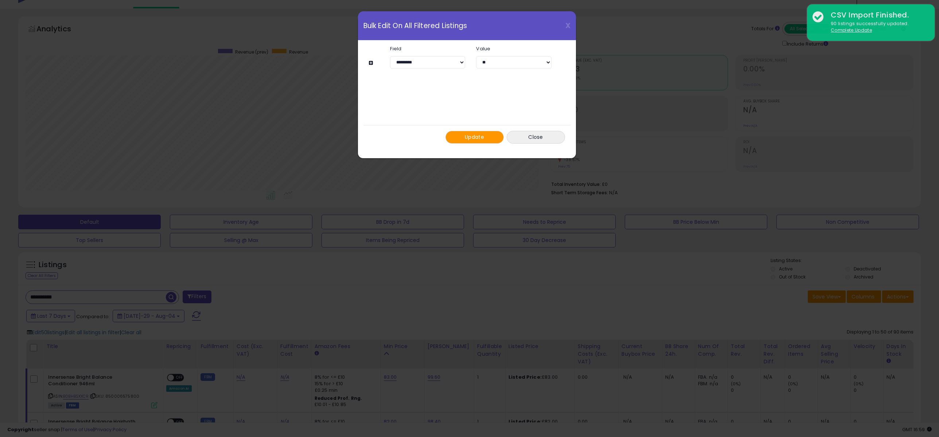
click at [478, 138] on span "Update" at bounding box center [474, 136] width 19 height 7
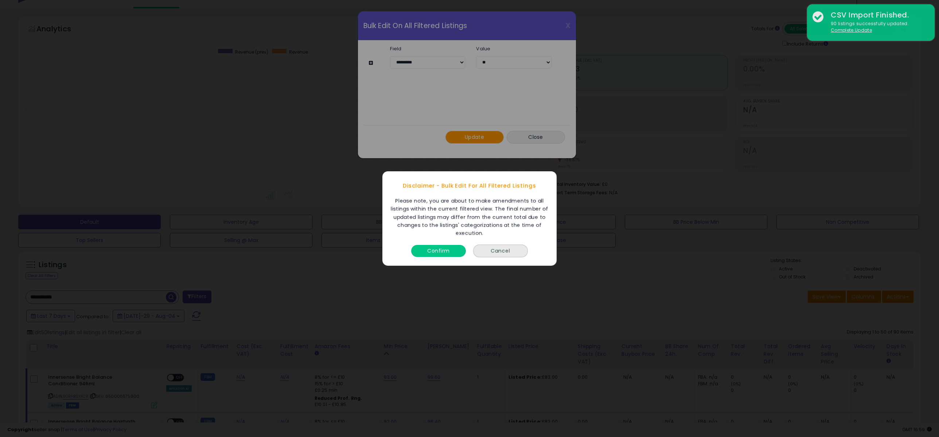
click at [424, 251] on button "Confirm" at bounding box center [438, 251] width 55 height 12
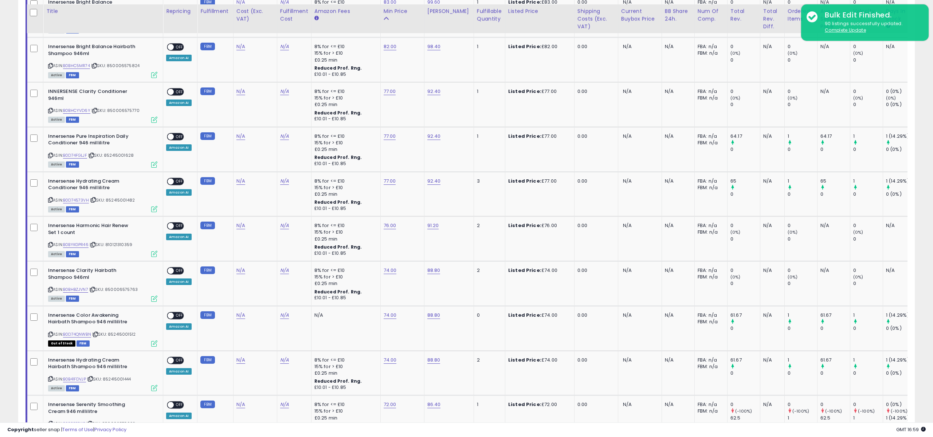
scroll to position [397, 0]
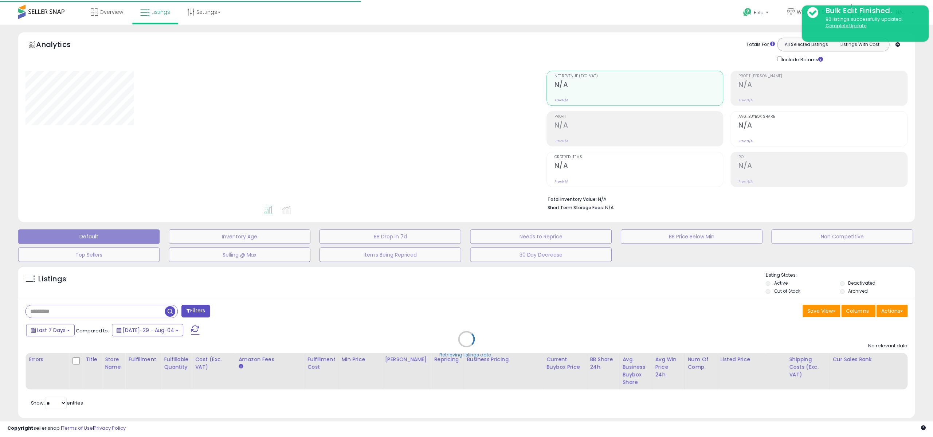
scroll to position [15, 0]
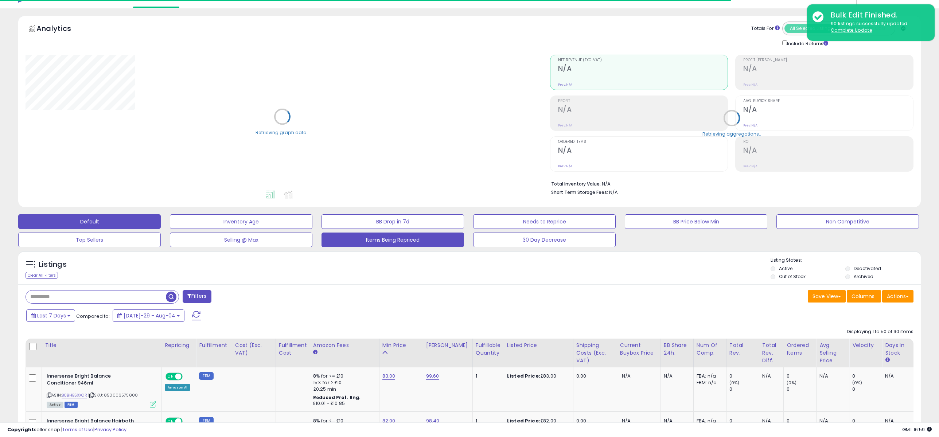
type input "**********"
select select "**"
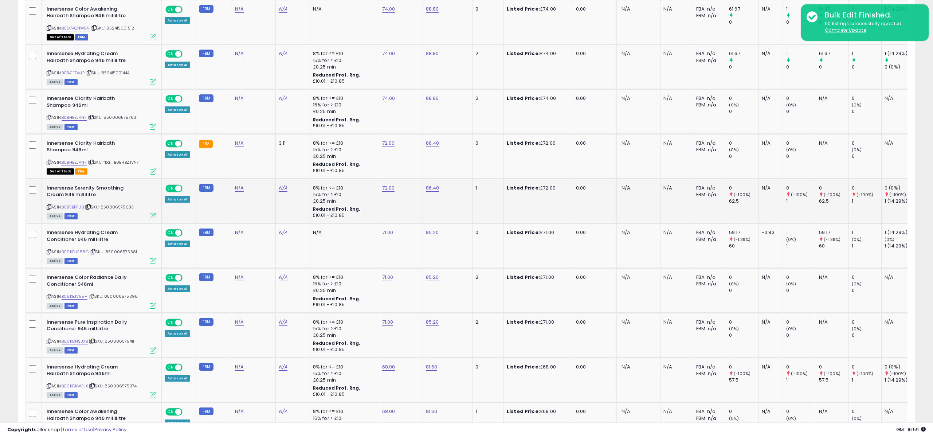
scroll to position [0, 0]
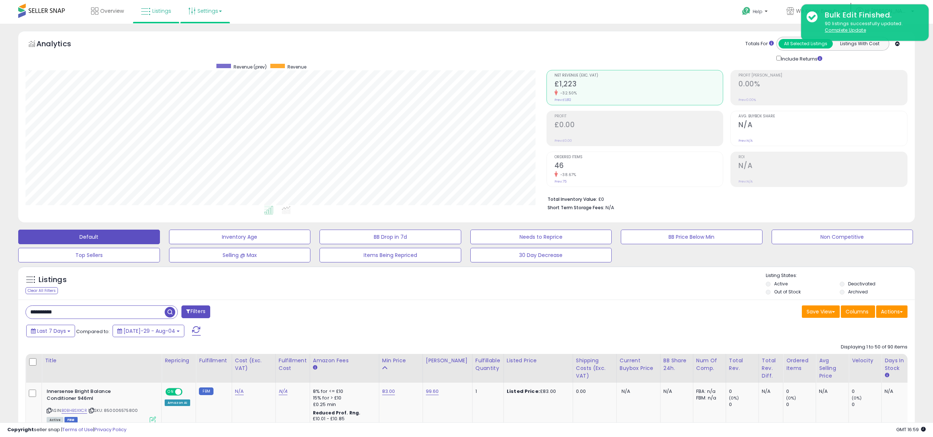
click at [211, 12] on link "Settings" at bounding box center [205, 11] width 44 height 22
click at [202, 36] on link "Store settings" at bounding box center [206, 37] width 33 height 7
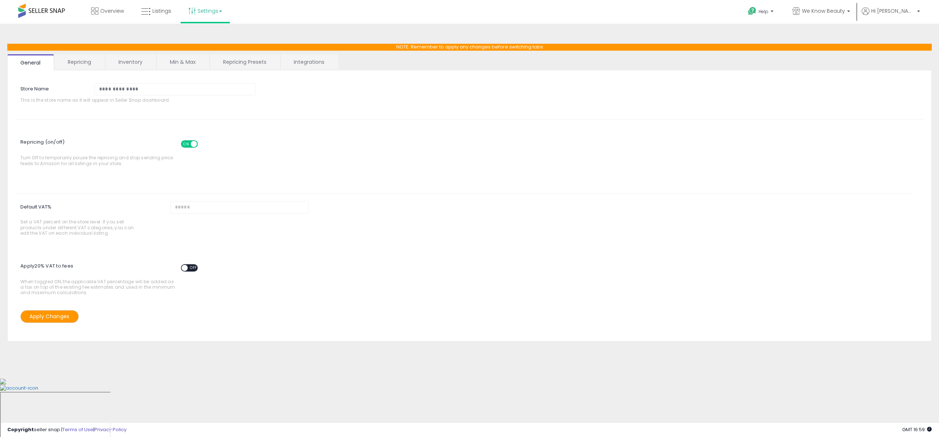
click at [71, 62] on link "Repricing" at bounding box center [80, 61] width 50 height 15
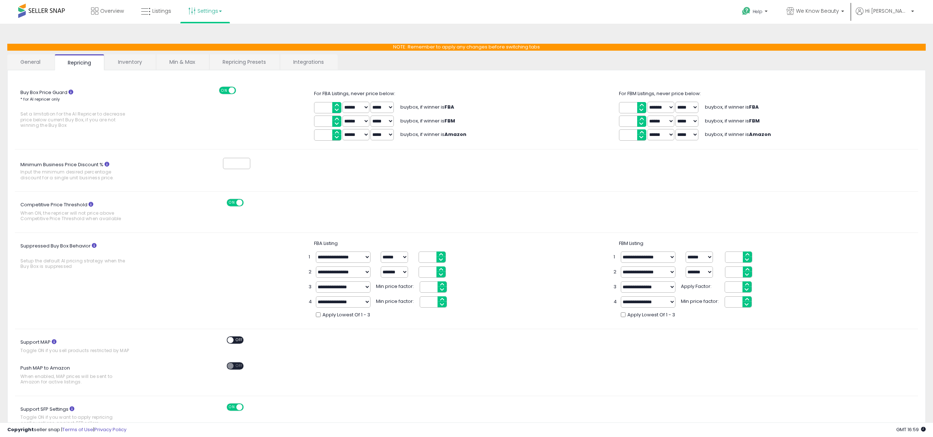
click at [70, 93] on icon at bounding box center [71, 92] width 5 height 5
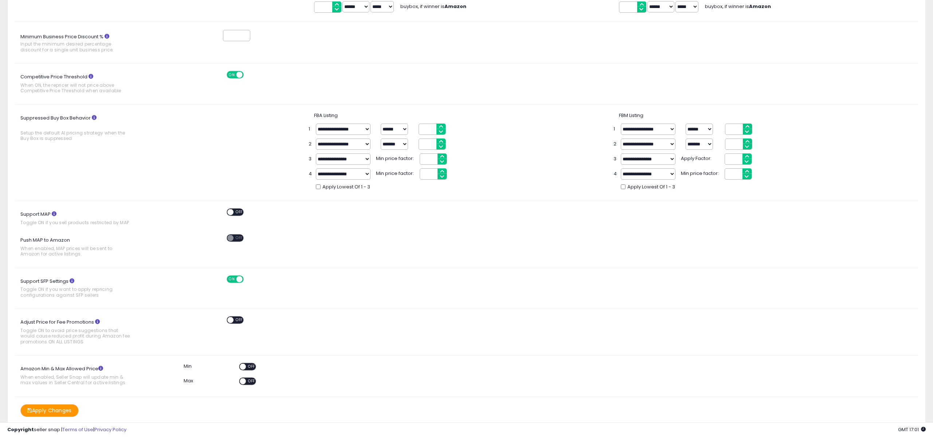
scroll to position [157, 0]
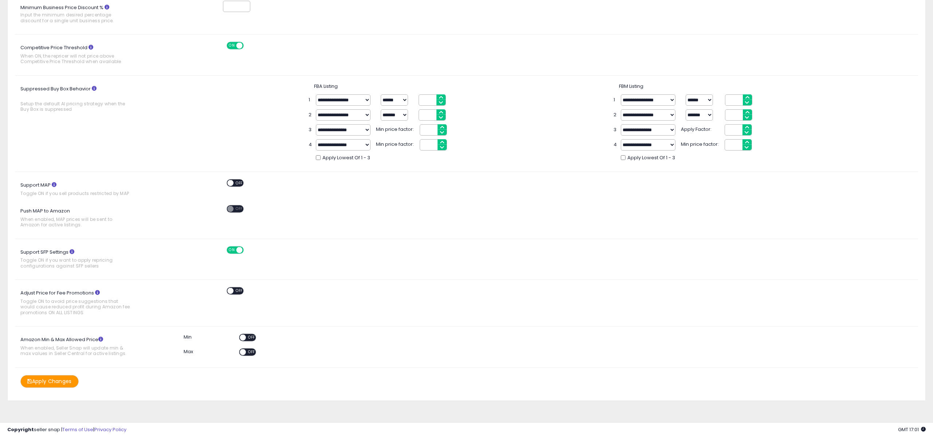
click at [72, 250] on icon at bounding box center [72, 251] width 5 height 5
click at [248, 337] on span "OFF" at bounding box center [252, 338] width 12 height 6
click at [252, 338] on span at bounding box center [252, 338] width 6 height 6
click at [43, 383] on button "Apply Changes" at bounding box center [49, 381] width 58 height 13
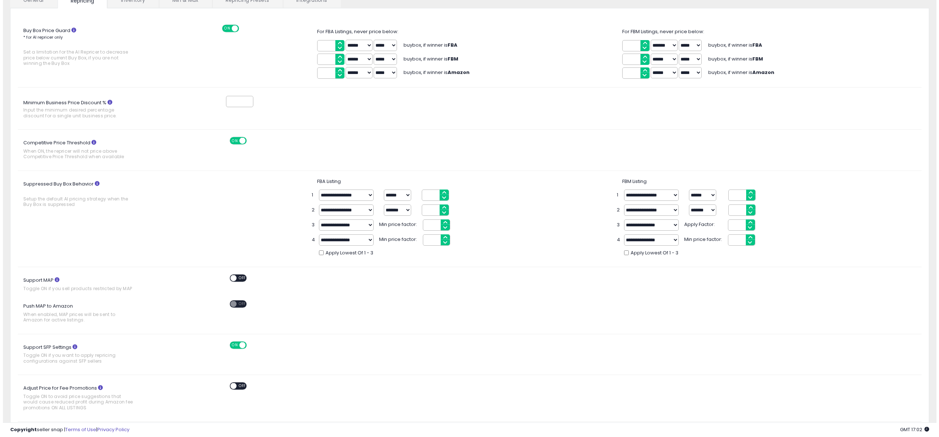
scroll to position [0, 0]
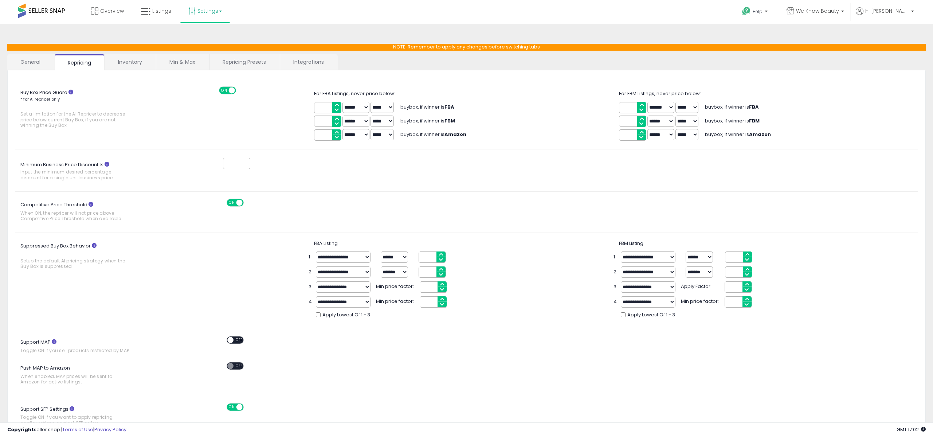
click at [235, 59] on link "Repricing Presets" at bounding box center [245, 61] width 70 height 15
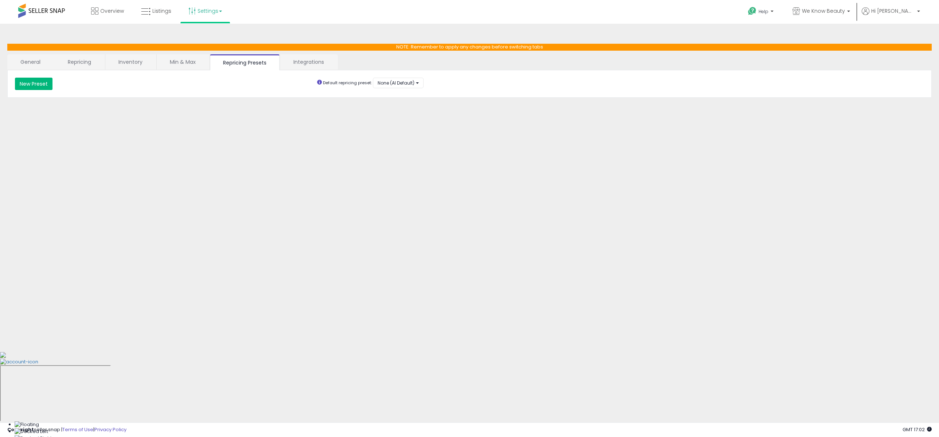
click at [34, 85] on button "New Preset" at bounding box center [34, 84] width 38 height 12
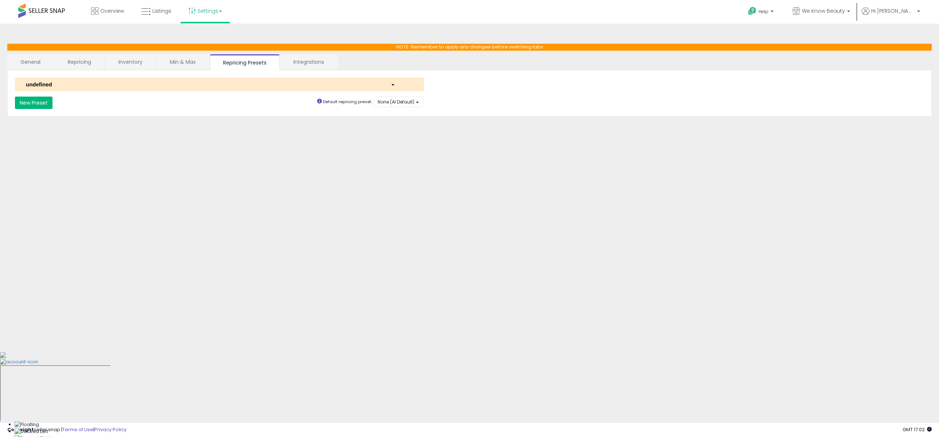
select select "*********"
click at [68, 84] on div "undefined" at bounding box center [202, 85] width 365 height 8
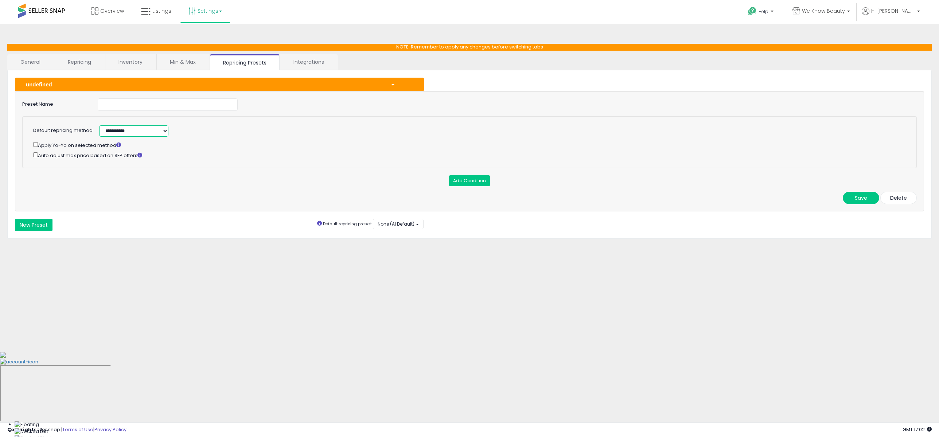
click at [130, 129] on select "**********" at bounding box center [133, 130] width 69 height 11
click at [142, 156] on icon at bounding box center [139, 155] width 5 height 5
